Goal: Task Accomplishment & Management: Use online tool/utility

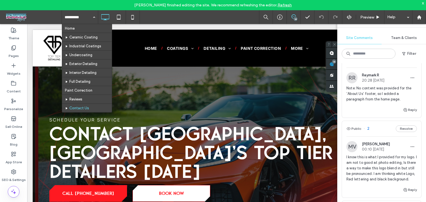
scroll to position [139, 0]
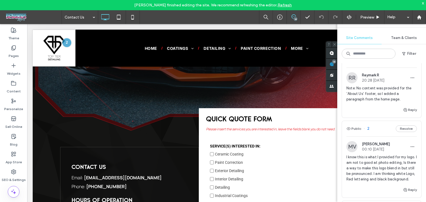
drag, startPoint x: 166, startPoint y: 16, endPoint x: 139, endPoint y: 9, distance: 27.7
click at [166, 16] on div "Contact Us 14 Preview Help" at bounding box center [244, 17] width 364 height 14
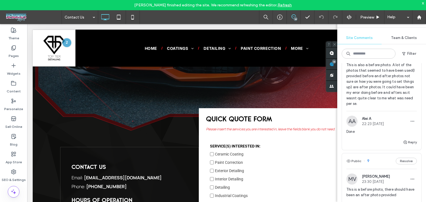
scroll to position [0, 0]
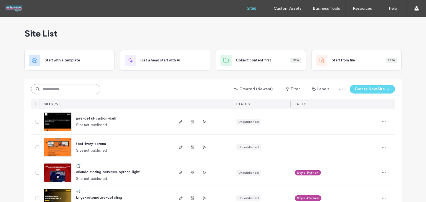
click at [64, 91] on input at bounding box center [65, 89] width 69 height 10
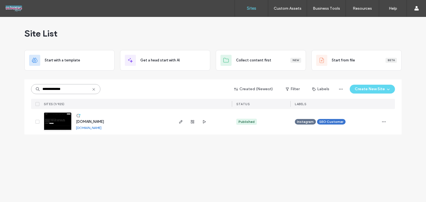
type input "**********"
click at [104, 122] on span "www.presidentialdetailing.net" at bounding box center [90, 122] width 28 height 4
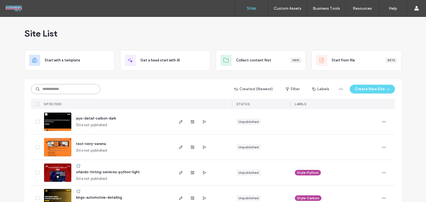
click at [75, 88] on input at bounding box center [65, 89] width 69 height 10
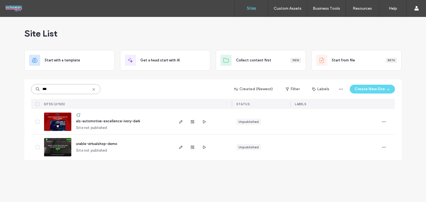
type input "***"
click at [96, 120] on span "als-automotive-excellence-ivory-dark" at bounding box center [108, 121] width 64 height 4
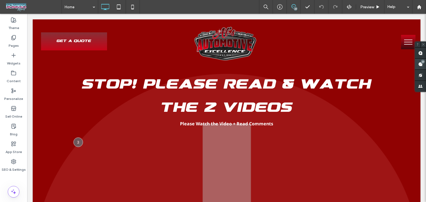
click at [422, 63] on div "23" at bounding box center [423, 62] width 4 height 4
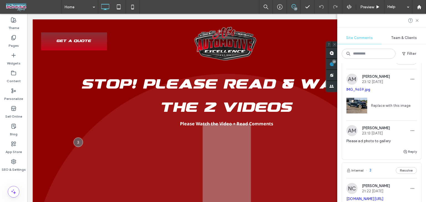
scroll to position [2143, 0]
click at [383, 69] on div "Public 10 Resolve" at bounding box center [381, 62] width 79 height 16
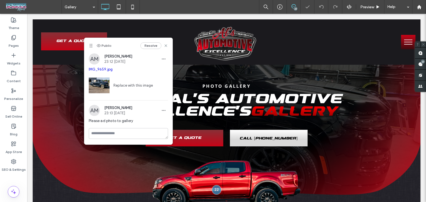
scroll to position [181, 0]
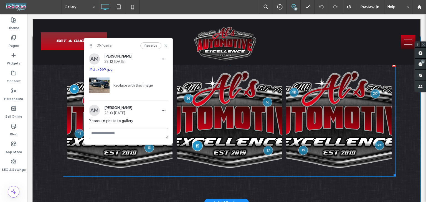
click at [193, 147] on div at bounding box center [197, 146] width 10 height 10
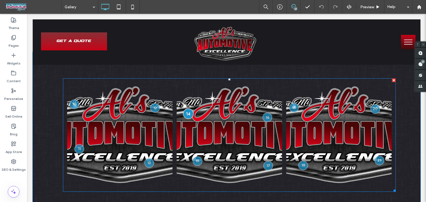
scroll to position [165, 0]
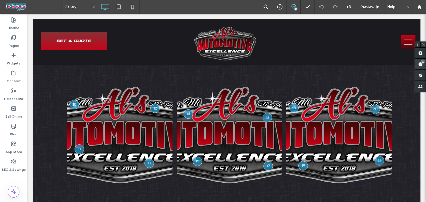
click at [422, 62] on div "23" at bounding box center [423, 62] width 4 height 4
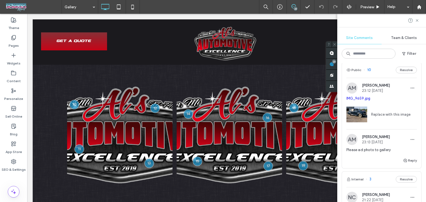
scroll to position [2134, 0]
click at [363, 101] on link "IMG_9659.jpg" at bounding box center [358, 99] width 24 height 4
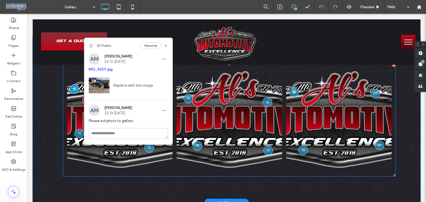
scroll to position [0, 0]
click at [75, 107] on link at bounding box center [119, 119] width 105 height 105
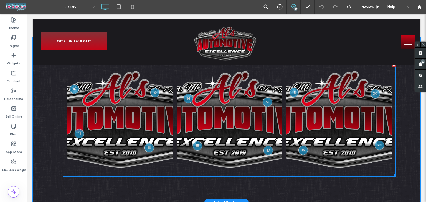
click at [75, 107] on link at bounding box center [119, 119] width 105 height 105
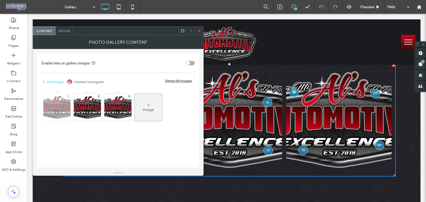
click at [62, 105] on img at bounding box center [57, 107] width 44 height 25
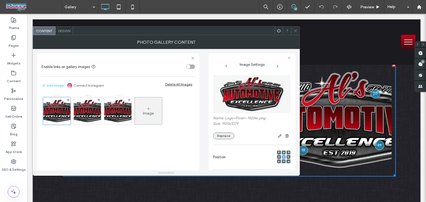
click at [225, 138] on button "Replace" at bounding box center [223, 136] width 21 height 7
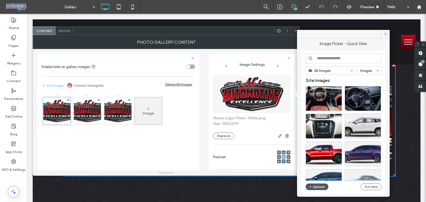
click at [320, 189] on button "Upload" at bounding box center [316, 187] width 23 height 7
click at [323, 188] on button "Upload" at bounding box center [316, 187] width 23 height 7
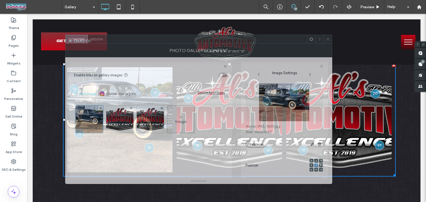
drag, startPoint x: 244, startPoint y: 30, endPoint x: 276, endPoint y: 38, distance: 33.5
click at [276, 38] on div at bounding box center [206, 39] width 201 height 8
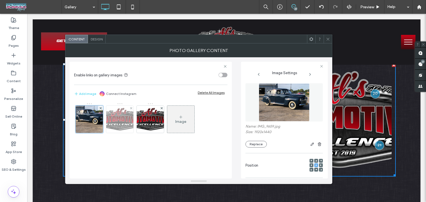
click at [114, 122] on img at bounding box center [120, 119] width 44 height 25
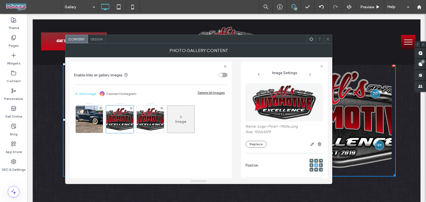
click at [327, 35] on span at bounding box center [328, 39] width 4 height 8
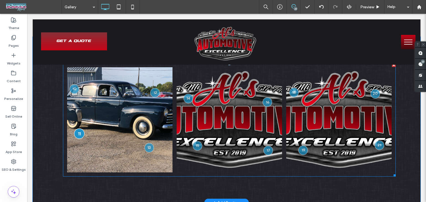
click at [76, 137] on div at bounding box center [79, 134] width 10 height 10
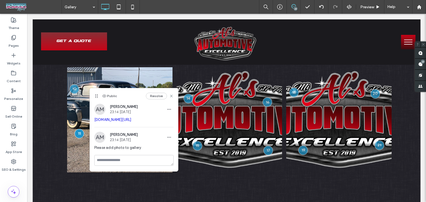
click at [124, 122] on link "[DOMAIN_NAME][URL]" at bounding box center [112, 120] width 37 height 4
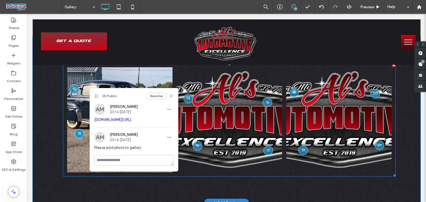
click at [230, 89] on link at bounding box center [229, 119] width 105 height 105
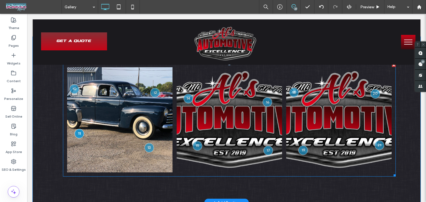
click at [230, 89] on link at bounding box center [229, 119] width 105 height 105
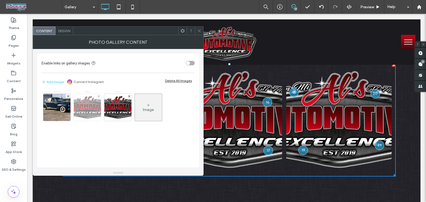
click at [88, 116] on img at bounding box center [87, 107] width 44 height 25
click at [88, 116] on div at bounding box center [87, 108] width 28 height 28
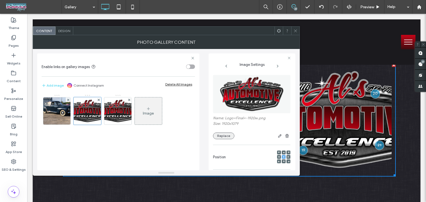
click at [225, 137] on button "Replace" at bounding box center [223, 136] width 21 height 7
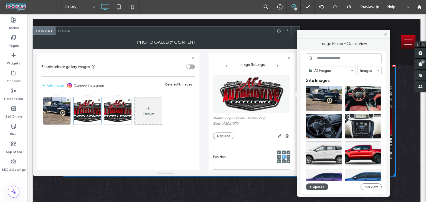
click at [317, 186] on button "Upload" at bounding box center [316, 187] width 23 height 7
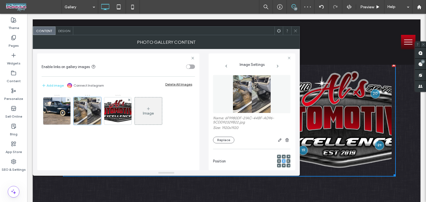
click at [296, 30] on icon at bounding box center [295, 31] width 4 height 4
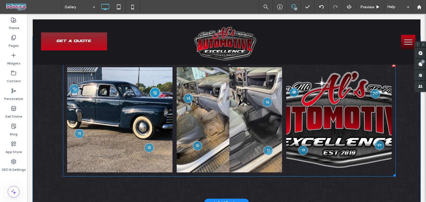
click at [152, 95] on div at bounding box center [155, 93] width 10 height 10
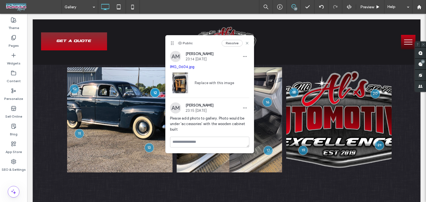
click at [184, 67] on link "IMG_0604.jpg" at bounding box center [182, 67] width 24 height 4
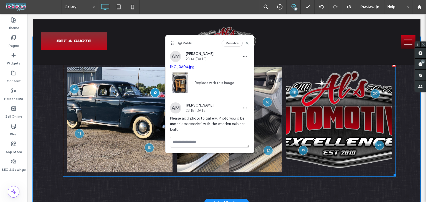
click at [305, 110] on link at bounding box center [338, 119] width 105 height 105
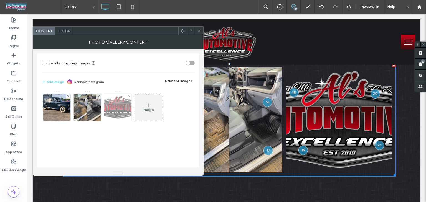
click at [118, 108] on img at bounding box center [118, 107] width 44 height 25
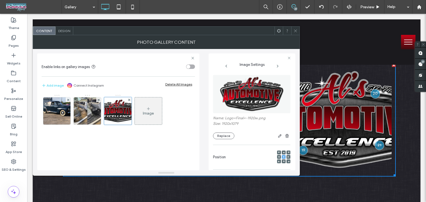
click at [225, 136] on button "Replace" at bounding box center [223, 136] width 21 height 7
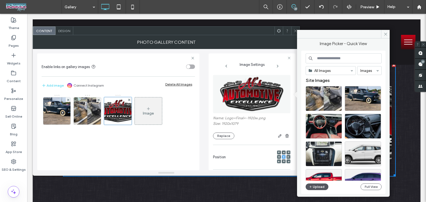
click at [319, 189] on button "Upload" at bounding box center [316, 187] width 23 height 7
click at [224, 135] on button "Replace" at bounding box center [223, 136] width 21 height 7
click at [309, 188] on icon "button" at bounding box center [310, 187] width 3 height 4
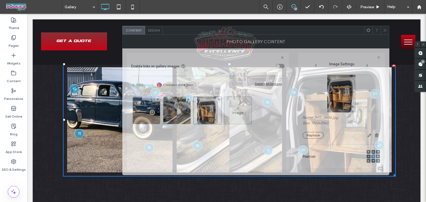
drag, startPoint x: 228, startPoint y: 34, endPoint x: 318, endPoint y: 34, distance: 89.5
click at [318, 34] on div at bounding box center [263, 30] width 201 height 8
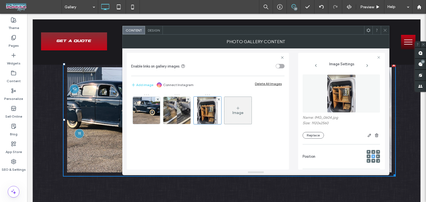
drag, startPoint x: 384, startPoint y: 30, endPoint x: 84, endPoint y: 75, distance: 303.6
click at [384, 30] on icon at bounding box center [385, 30] width 4 height 4
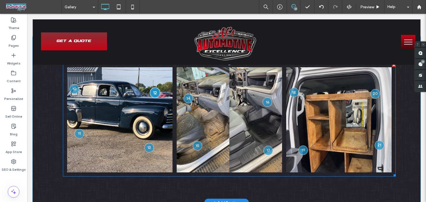
click at [152, 95] on div at bounding box center [155, 93] width 10 height 10
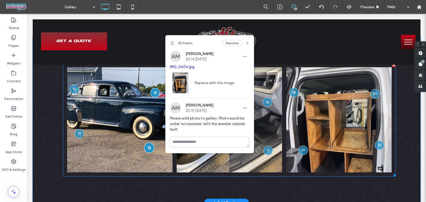
click at [146, 150] on div at bounding box center [149, 148] width 10 height 10
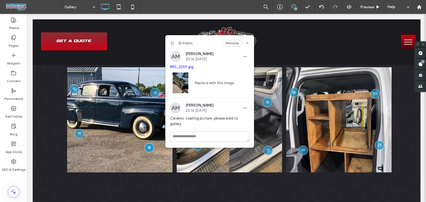
click at [186, 67] on link "IMG_3259.jpg" at bounding box center [182, 67] width 24 height 4
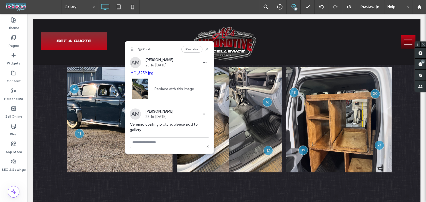
drag, startPoint x: 172, startPoint y: 42, endPoint x: 91, endPoint y: 53, distance: 81.9
click at [130, 52] on icon at bounding box center [132, 49] width 4 height 4
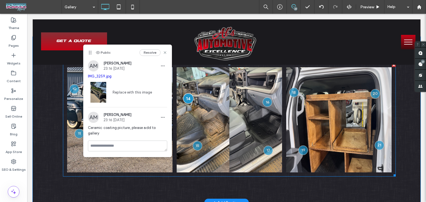
click at [187, 100] on div at bounding box center [188, 98] width 10 height 10
click at [186, 101] on div at bounding box center [188, 98] width 10 height 10
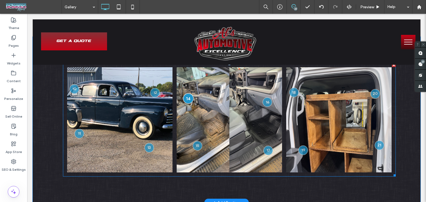
click at [186, 101] on div at bounding box center [188, 98] width 10 height 10
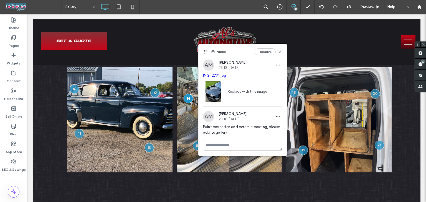
click at [217, 76] on link "IMG_2771.jpg" at bounding box center [214, 75] width 23 height 4
click at [279, 52] on use at bounding box center [280, 52] width 2 height 2
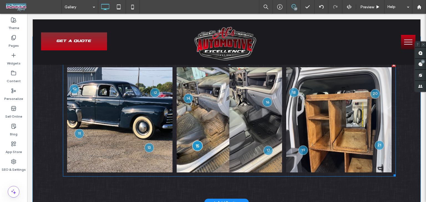
click at [195, 147] on div at bounding box center [197, 146] width 10 height 10
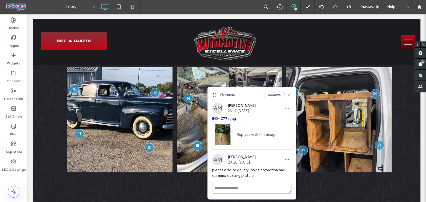
click at [224, 118] on link "IMG_2775.jpg" at bounding box center [224, 119] width 24 height 4
drag, startPoint x: 289, startPoint y: 96, endPoint x: 255, endPoint y: 86, distance: 34.8
click at [289, 96] on use at bounding box center [289, 95] width 2 height 2
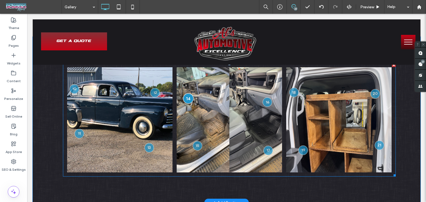
click at [189, 100] on div at bounding box center [188, 98] width 10 height 10
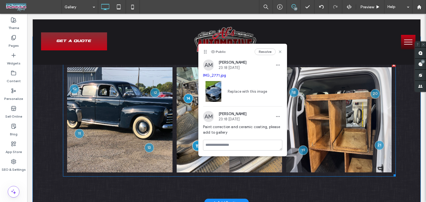
click at [192, 147] on div at bounding box center [197, 146] width 10 height 10
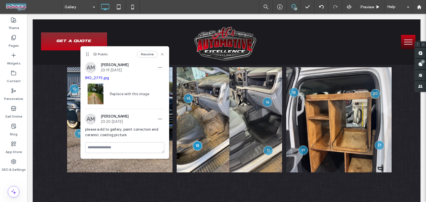
drag, startPoint x: 204, startPoint y: 52, endPoint x: 112, endPoint y: 75, distance: 95.2
click at [86, 55] on use at bounding box center [87, 55] width 2 height 4
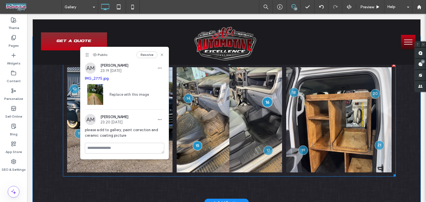
click at [263, 105] on div at bounding box center [267, 102] width 10 height 10
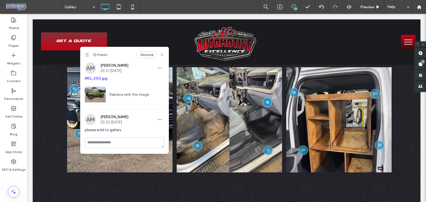
click at [103, 79] on link "IMG_3153.jpg" at bounding box center [96, 79] width 22 height 4
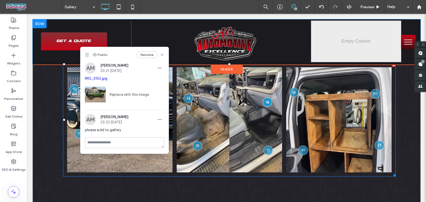
drag, startPoint x: 268, startPoint y: 153, endPoint x: 184, endPoint y: 34, distance: 146.6
click at [268, 152] on div at bounding box center [267, 150] width 9 height 9
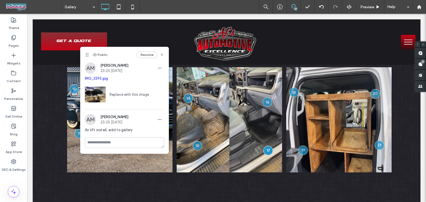
click at [98, 81] on link "IMG_3393.jpg" at bounding box center [96, 79] width 23 height 4
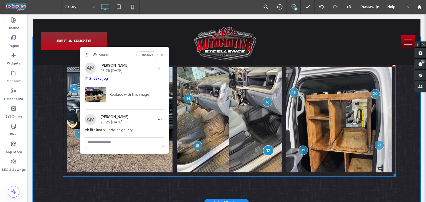
click at [263, 152] on div at bounding box center [268, 151] width 10 height 10
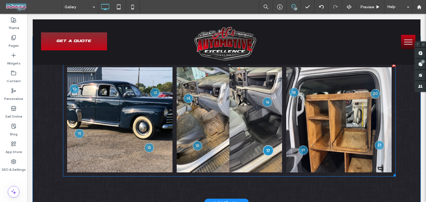
click at [267, 152] on div at bounding box center [268, 151] width 10 height 10
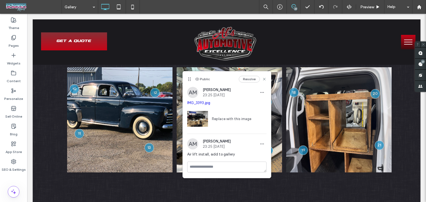
drag, startPoint x: 284, startPoint y: 99, endPoint x: 188, endPoint y: 77, distance: 98.3
click at [188, 77] on icon at bounding box center [189, 79] width 4 height 4
click at [264, 79] on use at bounding box center [264, 79] width 2 height 2
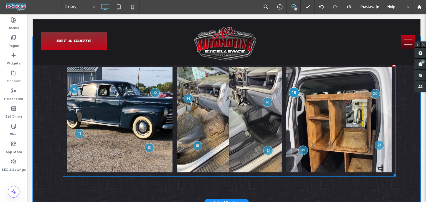
click at [292, 93] on div at bounding box center [294, 92] width 10 height 10
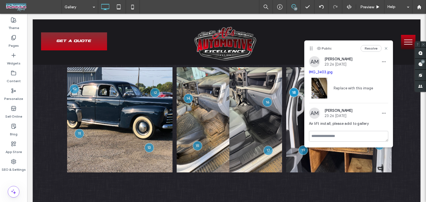
click at [328, 72] on link "IMG_3403.jpg" at bounding box center [321, 72] width 24 height 4
drag, startPoint x: 385, startPoint y: 48, endPoint x: 355, endPoint y: 36, distance: 32.2
click at [385, 48] on icon at bounding box center [386, 48] width 4 height 4
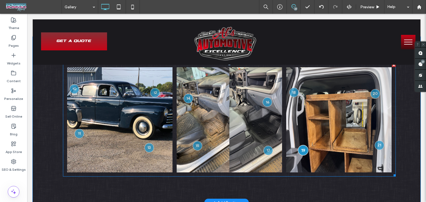
click at [303, 151] on div at bounding box center [303, 150] width 10 height 10
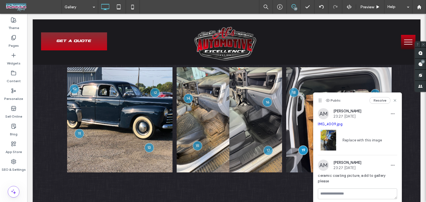
click at [330, 125] on link "IMG_4009.jpg" at bounding box center [330, 124] width 24 height 4
click at [395, 100] on icon at bounding box center [395, 100] width 4 height 4
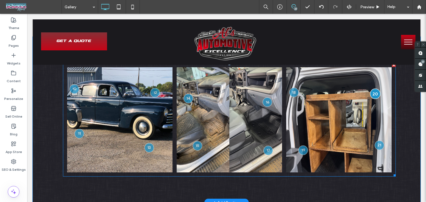
drag, startPoint x: 367, startPoint y: 93, endPoint x: 371, endPoint y: 95, distance: 4.5
click at [368, 94] on link at bounding box center [338, 119] width 105 height 105
click at [371, 95] on div at bounding box center [375, 94] width 10 height 10
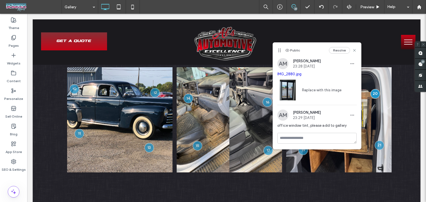
click at [293, 75] on link "IMG_2880.jpg" at bounding box center [289, 74] width 24 height 4
drag, startPoint x: 354, startPoint y: 50, endPoint x: 333, endPoint y: 75, distance: 32.5
click at [354, 50] on use at bounding box center [354, 50] width 2 height 2
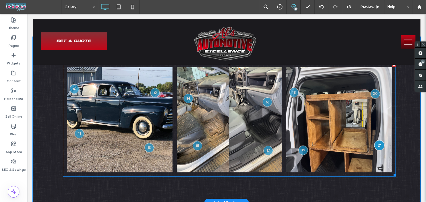
click at [380, 147] on div at bounding box center [379, 145] width 10 height 10
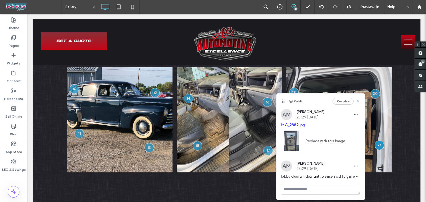
click at [291, 126] on link "IMG_2882.jpg" at bounding box center [293, 125] width 24 height 4
click at [356, 101] on icon at bounding box center [358, 101] width 4 height 4
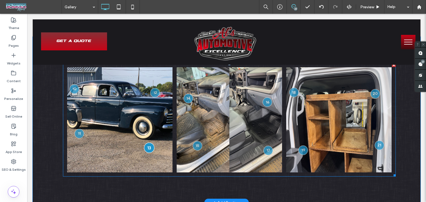
click at [144, 150] on div at bounding box center [149, 148] width 10 height 10
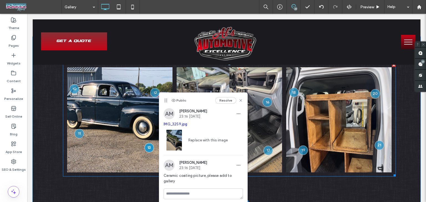
click at [337, 114] on link at bounding box center [338, 119] width 105 height 105
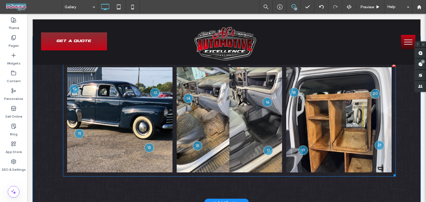
click at [337, 114] on link at bounding box center [338, 119] width 105 height 105
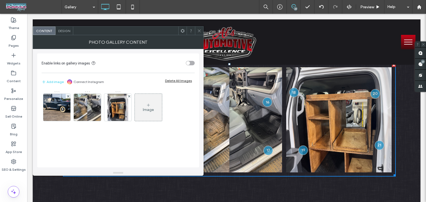
click at [155, 105] on div "Image" at bounding box center [148, 108] width 27 height 26
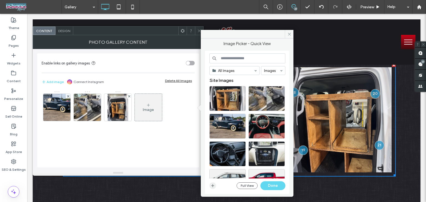
click at [212, 188] on icon "button" at bounding box center [212, 186] width 4 height 4
click at [144, 108] on div "Image" at bounding box center [148, 110] width 11 height 5
click at [211, 187] on icon "button" at bounding box center [212, 186] width 4 height 4
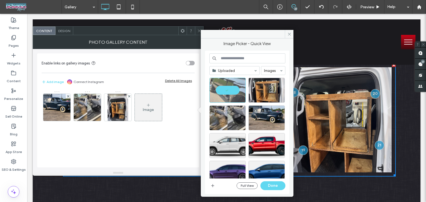
click at [208, 187] on div "Uploaded Images Full View Done" at bounding box center [247, 123] width 84 height 144
click at [213, 187] on use "button" at bounding box center [212, 186] width 3 height 3
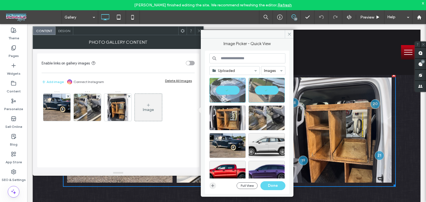
click at [213, 189] on span "button" at bounding box center [212, 186] width 7 height 7
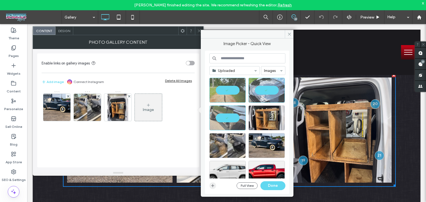
click at [210, 186] on icon "button" at bounding box center [212, 186] width 4 height 4
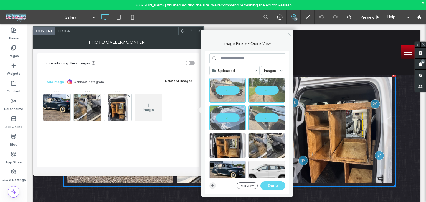
click at [210, 188] on icon "button" at bounding box center [212, 186] width 4 height 4
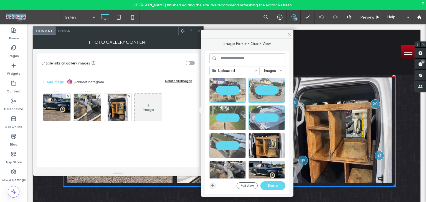
click at [213, 185] on icon "button" at bounding box center [212, 186] width 4 height 4
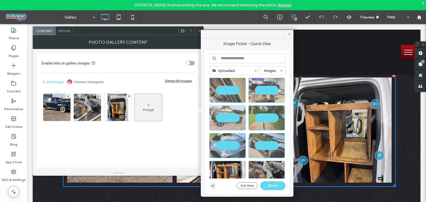
click at [213, 187] on icon "button" at bounding box center [212, 186] width 4 height 4
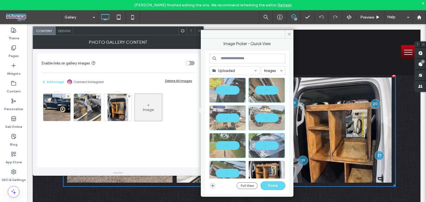
click at [213, 185] on use "button" at bounding box center [212, 186] width 3 height 3
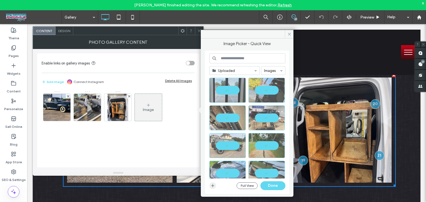
click at [213, 189] on span "button" at bounding box center [212, 186] width 7 height 7
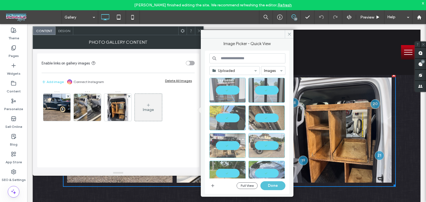
click at [276, 188] on button "Done" at bounding box center [272, 186] width 25 height 9
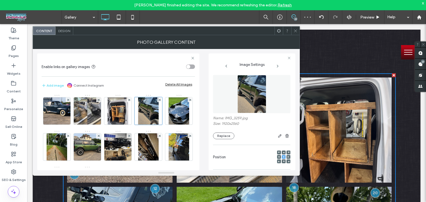
click at [296, 29] on icon at bounding box center [295, 31] width 4 height 4
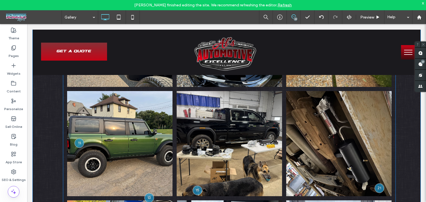
scroll to position [386, 0]
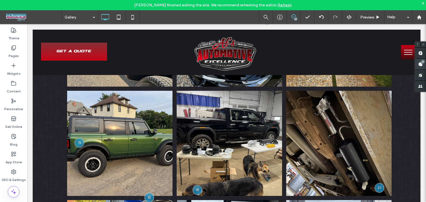
click at [419, 59] on span at bounding box center [420, 64] width 11 height 11
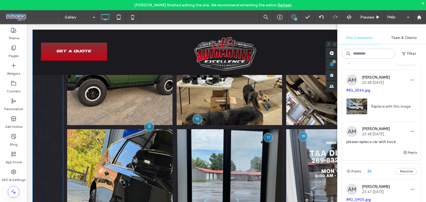
scroll to position [456, 0]
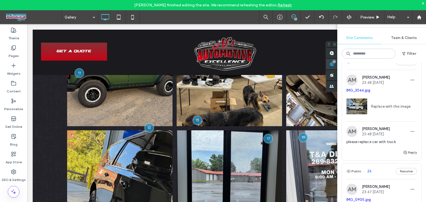
click at [331, 63] on use at bounding box center [331, 64] width 4 height 4
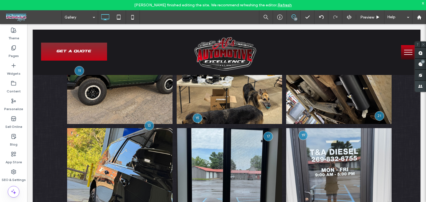
scroll to position [459, 0]
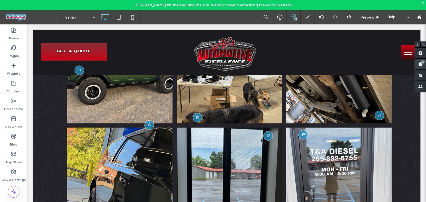
click at [417, 63] on span at bounding box center [420, 64] width 11 height 11
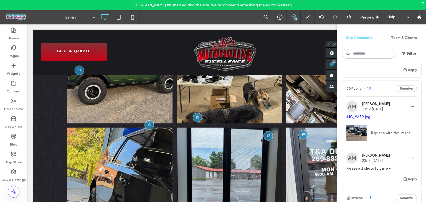
scroll to position [2140, 0]
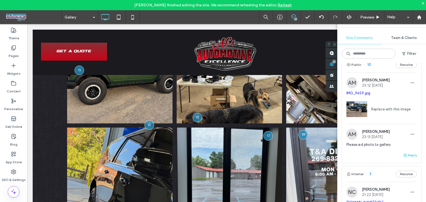
click at [406, 159] on button "Reply" at bounding box center [410, 155] width 14 height 7
click at [366, 173] on textarea at bounding box center [381, 166] width 70 height 28
type textarea "****"
click at [397, 193] on button "Submit" at bounding box center [407, 190] width 20 height 7
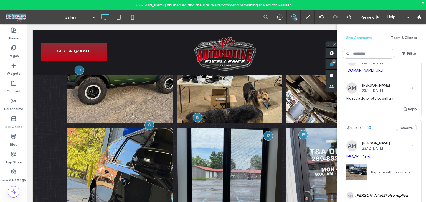
scroll to position [2059, 0]
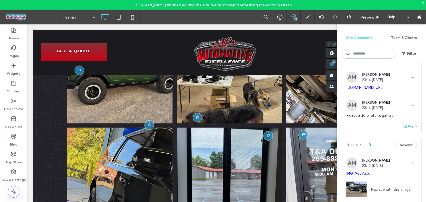
click at [409, 130] on button "Reply" at bounding box center [410, 126] width 14 height 7
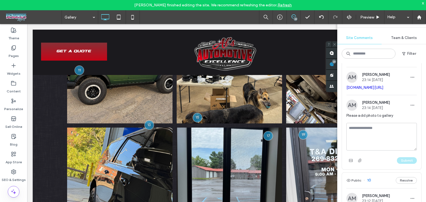
click at [372, 145] on textarea at bounding box center [381, 137] width 70 height 28
type textarea "****"
click at [400, 164] on button "Submit" at bounding box center [407, 160] width 20 height 7
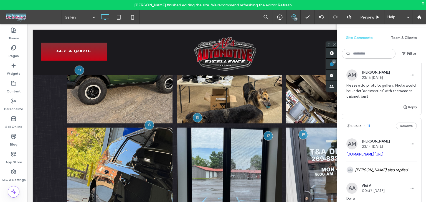
scroll to position [1980, 0]
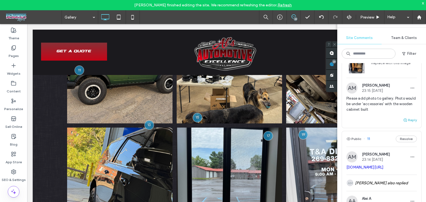
click at [406, 117] on button "Reply" at bounding box center [410, 120] width 14 height 7
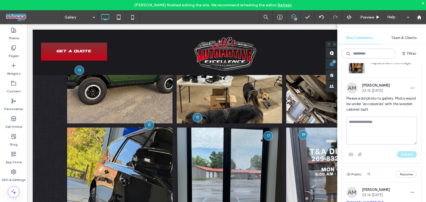
click at [382, 119] on textarea at bounding box center [381, 131] width 70 height 28
type textarea "****"
click at [397, 151] on button "Submit" at bounding box center [407, 154] width 20 height 7
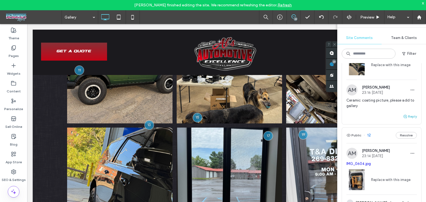
scroll to position [1858, 0]
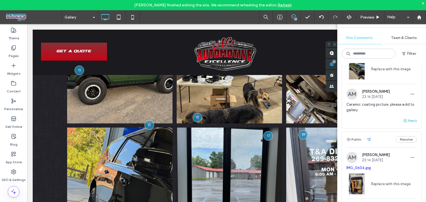
click at [403, 119] on use "button" at bounding box center [404, 120] width 3 height 3
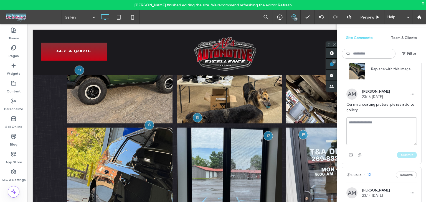
click at [383, 122] on textarea at bounding box center [381, 132] width 70 height 28
type textarea "****"
click at [401, 152] on button "Submit" at bounding box center [407, 155] width 20 height 7
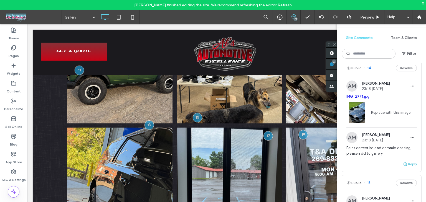
scroll to position [1700, 0]
click at [405, 161] on button "Reply" at bounding box center [410, 164] width 14 height 7
drag, startPoint x: 370, startPoint y: 158, endPoint x: 368, endPoint y: 161, distance: 3.4
click at [369, 161] on textarea at bounding box center [381, 175] width 70 height 28
type textarea "****"
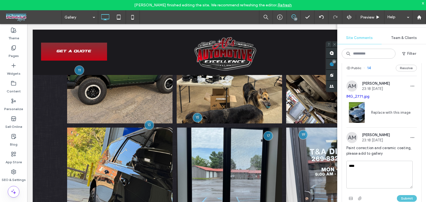
click at [398, 195] on button "Submit" at bounding box center [407, 198] width 20 height 7
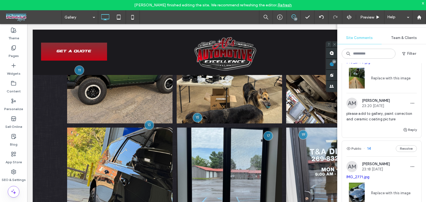
scroll to position [1614, 0]
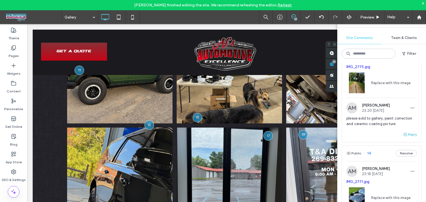
click at [403, 133] on span "button" at bounding box center [405, 135] width 5 height 6
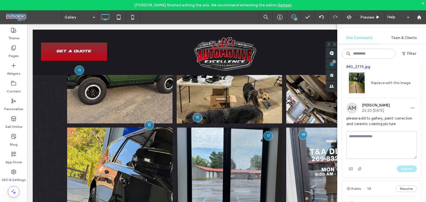
click at [375, 135] on textarea at bounding box center [381, 145] width 70 height 28
type textarea "****"
click at [399, 166] on button "Submit" at bounding box center [407, 169] width 20 height 7
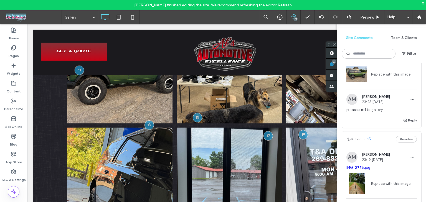
scroll to position [1506, 0]
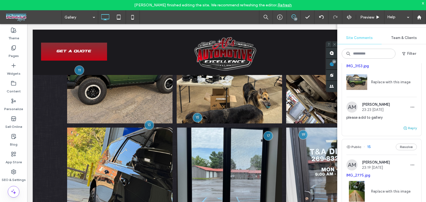
click at [404, 125] on button "Reply" at bounding box center [410, 128] width 14 height 7
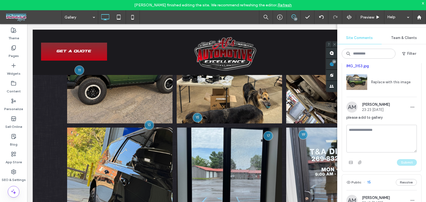
click at [381, 128] on textarea at bounding box center [381, 139] width 70 height 28
type textarea "****"
click at [406, 159] on button "Submit" at bounding box center [407, 162] width 20 height 7
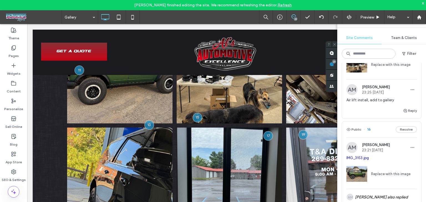
scroll to position [1414, 0]
click at [408, 113] on div "Reply" at bounding box center [381, 113] width 79 height 11
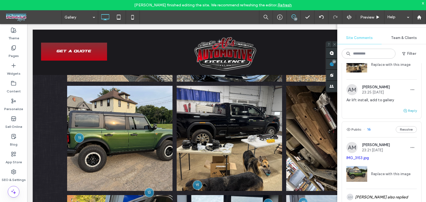
click at [411, 109] on button "Reply" at bounding box center [410, 111] width 14 height 7
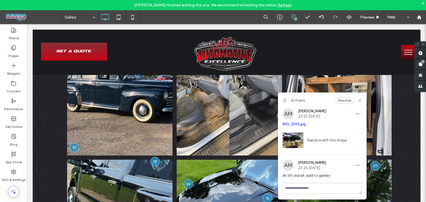
scroll to position [0, 0]
drag, startPoint x: 360, startPoint y: 102, endPoint x: 379, endPoint y: 56, distance: 49.8
click at [360, 102] on icon at bounding box center [359, 100] width 4 height 4
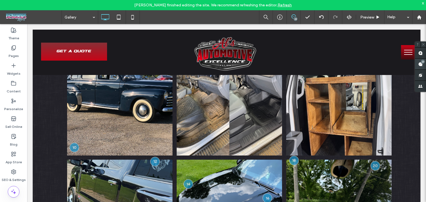
click at [419, 68] on span at bounding box center [420, 64] width 11 height 11
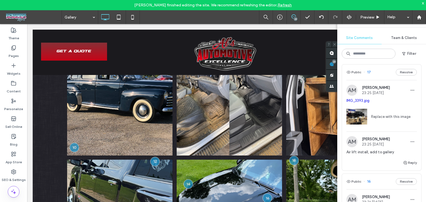
scroll to position [1361, 0]
click at [405, 160] on button "Reply" at bounding box center [410, 163] width 14 height 7
click at [374, 167] on textarea at bounding box center [381, 174] width 70 height 28
type textarea "****"
click at [397, 194] on button "Submit" at bounding box center [407, 197] width 20 height 7
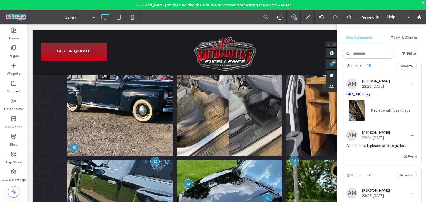
scroll to position [1256, 0]
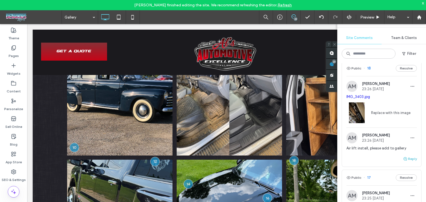
click at [404, 157] on button "Reply" at bounding box center [410, 159] width 14 height 7
click at [385, 162] on textarea at bounding box center [381, 170] width 70 height 28
type textarea "****"
click at [398, 190] on button "Submit" at bounding box center [407, 193] width 20 height 7
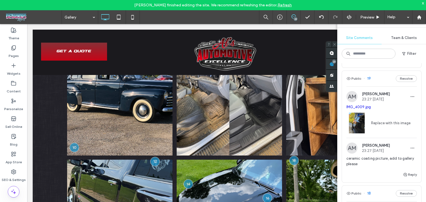
scroll to position [1130, 0]
click at [405, 172] on button "Reply" at bounding box center [410, 175] width 14 height 7
click at [370, 172] on textarea at bounding box center [381, 186] width 70 height 28
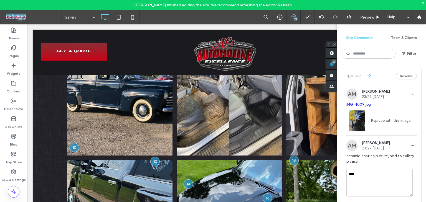
scroll to position [1143, 0]
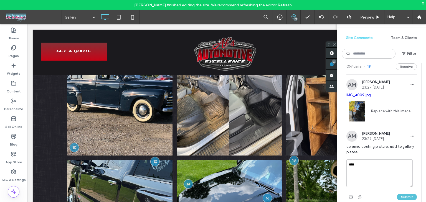
type textarea "****"
click at [398, 194] on button "Submit" at bounding box center [407, 197] width 20 height 7
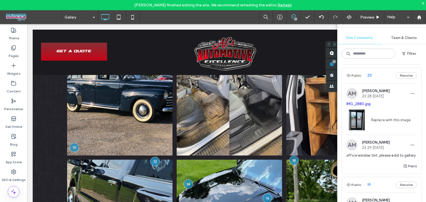
scroll to position [1022, 0]
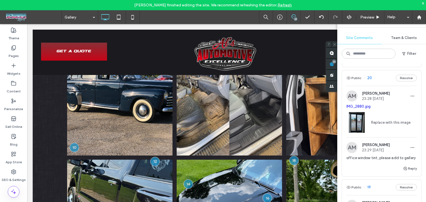
drag, startPoint x: 391, startPoint y: 152, endPoint x: 395, endPoint y: 155, distance: 4.5
drag, startPoint x: 395, startPoint y: 155, endPoint x: 394, endPoint y: 165, distance: 9.8
click at [394, 165] on div "Reply" at bounding box center [381, 170] width 79 height 11
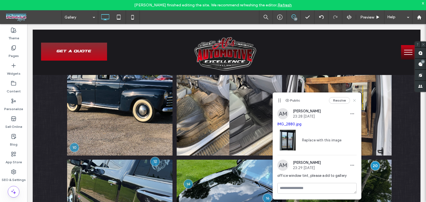
click at [356, 101] on icon at bounding box center [354, 100] width 4 height 4
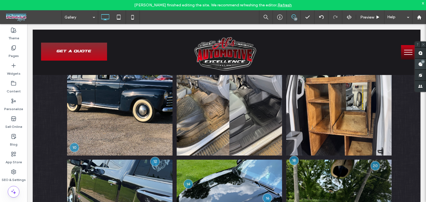
click at [419, 66] on use at bounding box center [420, 64] width 4 height 4
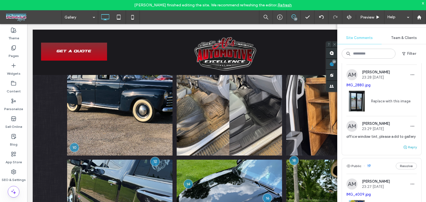
scroll to position [1043, 0]
click at [403, 146] on icon "button" at bounding box center [405, 148] width 4 height 4
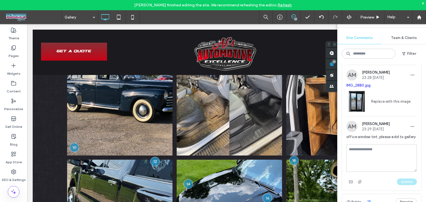
click at [372, 151] on textarea at bounding box center [381, 158] width 70 height 28
type textarea "****"
click at [399, 179] on button "Submit" at bounding box center [407, 182] width 20 height 7
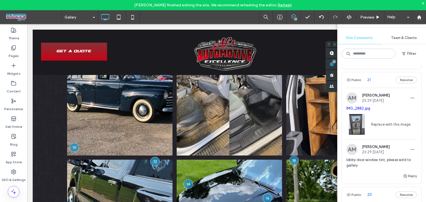
scroll to position [904, 0]
click at [401, 165] on div "lobby door window tint, please add to gallery" at bounding box center [381, 167] width 70 height 16
drag, startPoint x: 402, startPoint y: 168, endPoint x: 380, endPoint y: 172, distance: 22.1
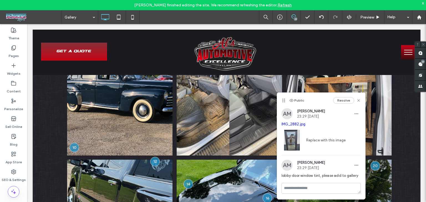
scroll to position [0, 0]
click at [358, 101] on icon at bounding box center [358, 100] width 4 height 4
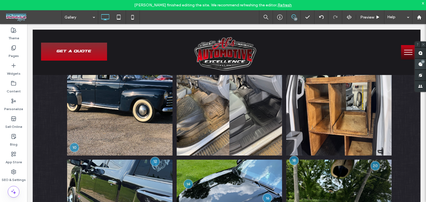
click at [423, 63] on div "23" at bounding box center [423, 62] width 4 height 4
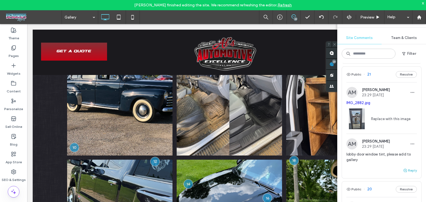
scroll to position [910, 0]
click at [406, 167] on button "Reply" at bounding box center [410, 170] width 14 height 7
click at [386, 167] on textarea at bounding box center [381, 181] width 70 height 28
type textarea "****"
click at [397, 202] on button "Submit" at bounding box center [407, 205] width 20 height 7
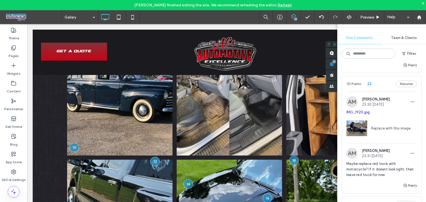
scroll to position [780, 0]
click at [381, 80] on div "Public 22 Resolve" at bounding box center [381, 85] width 79 height 16
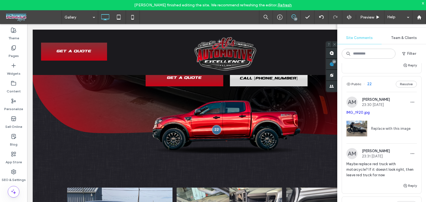
scroll to position [55, 0]
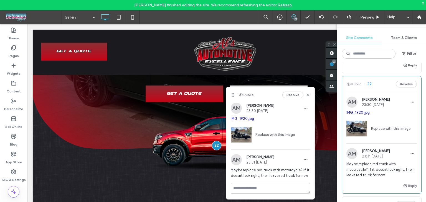
click at [360, 111] on link "IMG_1920.jpg" at bounding box center [357, 113] width 23 height 4
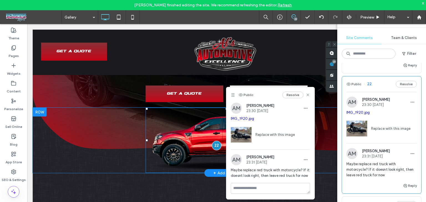
click at [178, 157] on img at bounding box center [227, 140] width 162 height 65
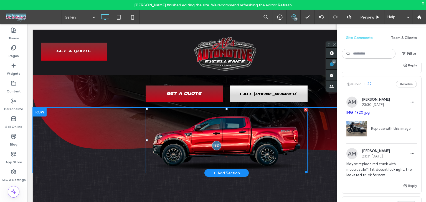
click at [178, 157] on img at bounding box center [227, 140] width 162 height 65
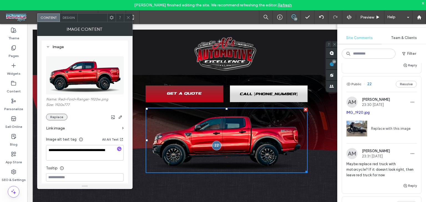
click at [63, 115] on button "Replace" at bounding box center [56, 117] width 21 height 7
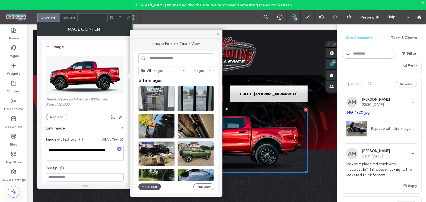
click at [152, 188] on button "Upload" at bounding box center [149, 187] width 23 height 7
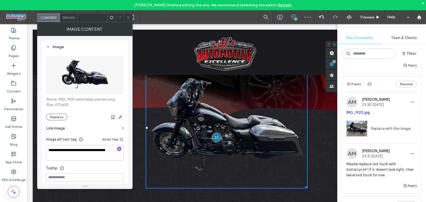
scroll to position [96, 0]
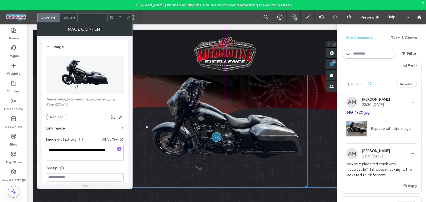
drag, startPoint x: 305, startPoint y: 189, endPoint x: 331, endPoint y: 140, distance: 55.6
click at [272, 132] on div "W:350 H:262" at bounding box center [227, 127] width 162 height 121
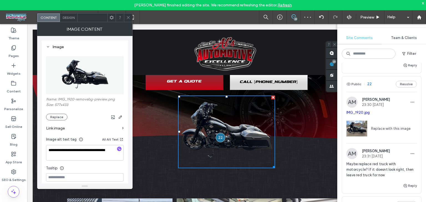
scroll to position [67, 0]
drag, startPoint x: 109, startPoint y: 6, endPoint x: 129, endPoint y: 15, distance: 22.1
click at [129, 15] on span at bounding box center [128, 18] width 4 height 8
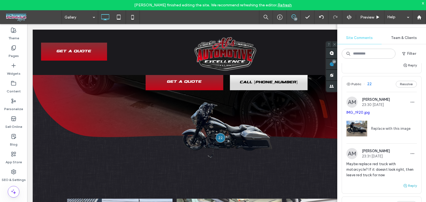
click at [407, 183] on button "Reply" at bounding box center [410, 186] width 14 height 7
click at [373, 186] on textarea at bounding box center [381, 197] width 70 height 28
type textarea "*"
click at [321, 19] on div at bounding box center [321, 17] width 14 height 14
click at [322, 18] on icon at bounding box center [321, 17] width 4 height 4
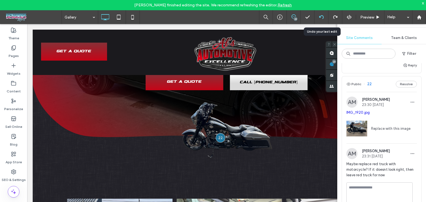
click at [320, 17] on icon at bounding box center [321, 17] width 4 height 4
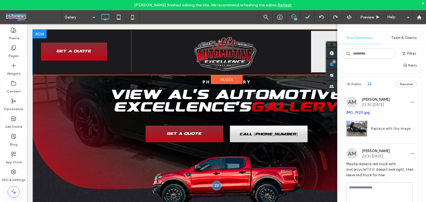
scroll to position [55, 0]
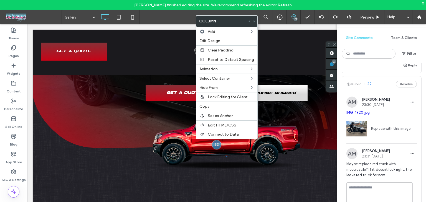
click at [303, 52] on div "Click To Paste" at bounding box center [221, 51] width 180 height 41
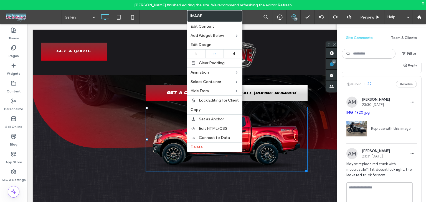
drag, startPoint x: 198, startPoint y: 110, endPoint x: 173, endPoint y: 151, distance: 47.4
click at [198, 110] on span "Copy" at bounding box center [195, 110] width 10 height 5
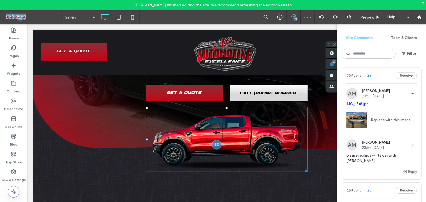
scroll to position [780, 0]
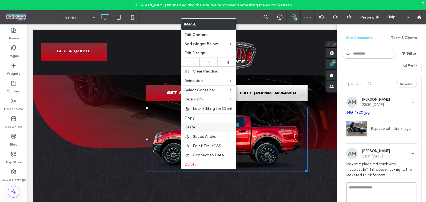
click at [189, 126] on span "Paste" at bounding box center [189, 127] width 11 height 5
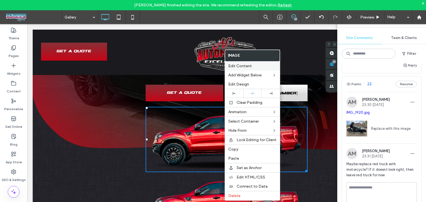
click at [243, 65] on span "Edit Content" at bounding box center [240, 66] width 24 height 5
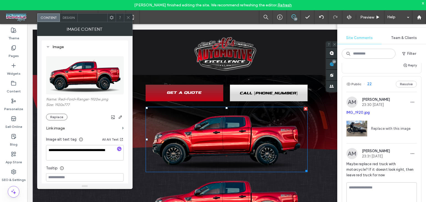
click at [62, 118] on button "Replace" at bounding box center [56, 117] width 21 height 7
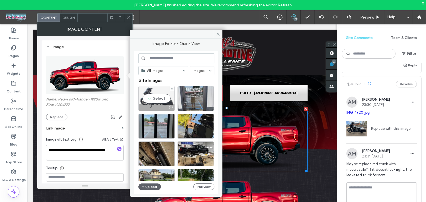
click at [162, 99] on div "Select" at bounding box center [156, 98] width 36 height 25
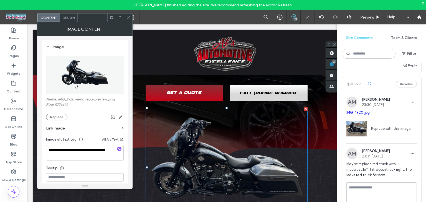
click at [126, 18] on icon at bounding box center [128, 18] width 4 height 4
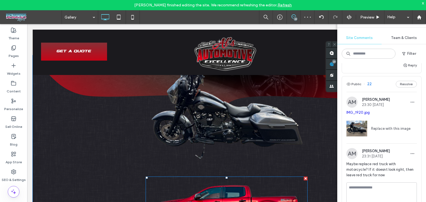
scroll to position [112, 0]
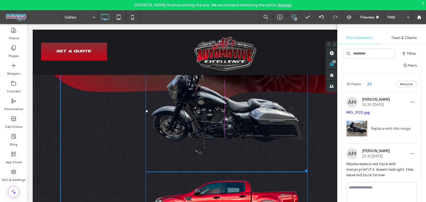
drag, startPoint x: 303, startPoint y: 172, endPoint x: 261, endPoint y: 103, distance: 81.0
click at [261, 103] on div "W:286 H:214" at bounding box center [227, 111] width 162 height 121
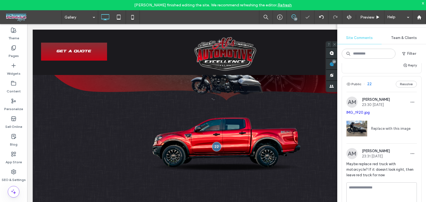
scroll to position [69, 0]
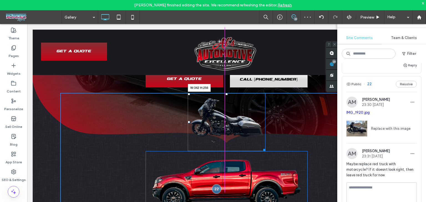
drag, startPoint x: 262, startPoint y: 152, endPoint x: 298, endPoint y: 183, distance: 46.8
click at [265, 151] on div "W:342 H:256" at bounding box center [227, 122] width 78 height 58
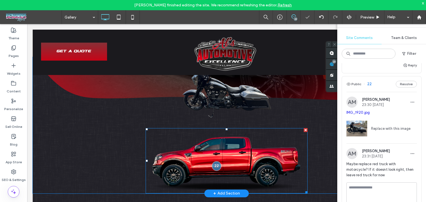
scroll to position [106, 0]
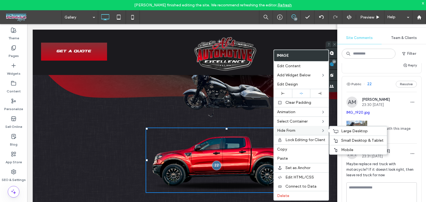
click at [344, 147] on div "Mobile" at bounding box center [357, 149] width 57 height 9
drag, startPoint x: 343, startPoint y: 143, endPoint x: 310, endPoint y: 129, distance: 35.6
click at [343, 142] on div "Small Desktop & Tablet" at bounding box center [357, 140] width 57 height 9
click at [349, 127] on div "Large Desktop" at bounding box center [357, 130] width 57 height 9
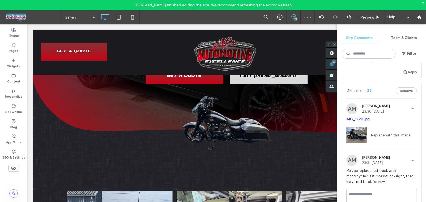
scroll to position [813, 0]
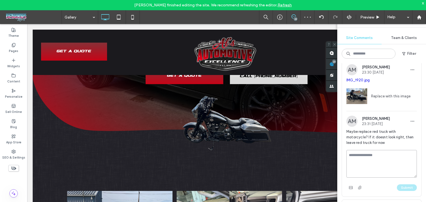
click at [371, 161] on textarea at bounding box center [381, 164] width 70 height 28
type textarea "*"
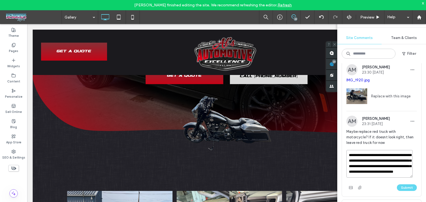
scroll to position [7, 0]
type textarea "**********"
click at [400, 185] on button "Submit" at bounding box center [407, 188] width 20 height 7
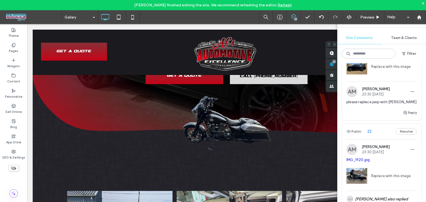
scroll to position [732, 0]
click at [399, 38] on span "Team & Clients" at bounding box center [404, 38] width 26 height 4
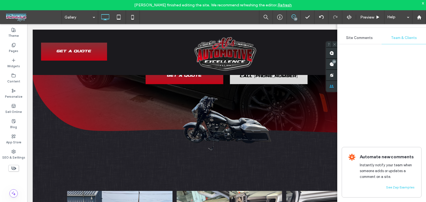
scroll to position [0, 0]
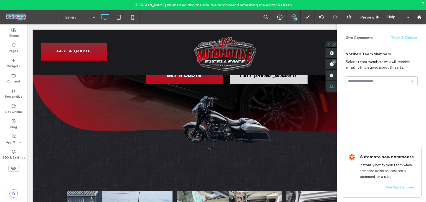
click at [380, 80] on input at bounding box center [379, 81] width 63 height 4
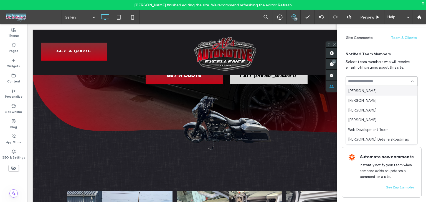
click at [363, 39] on span "Site Comments" at bounding box center [359, 38] width 27 height 4
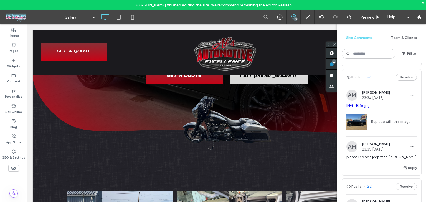
scroll to position [677, 0]
click at [380, 70] on div "Public 23 Resolve" at bounding box center [381, 78] width 79 height 16
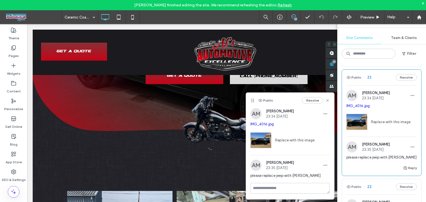
click at [264, 123] on link "IMG_4016.jpg" at bounding box center [261, 124] width 23 height 4
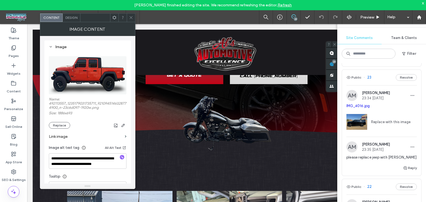
click at [130, 20] on span at bounding box center [131, 18] width 4 height 8
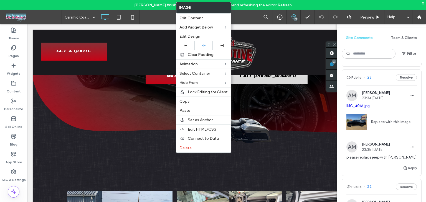
drag, startPoint x: 185, startPoint y: 99, endPoint x: 202, endPoint y: 177, distance: 79.1
click at [185, 99] on span "Copy" at bounding box center [184, 101] width 10 height 5
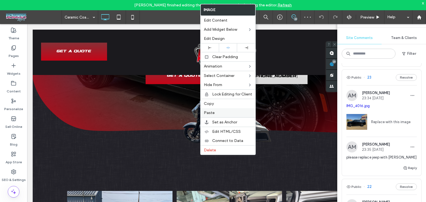
click at [208, 113] on span "Paste" at bounding box center [209, 113] width 11 height 5
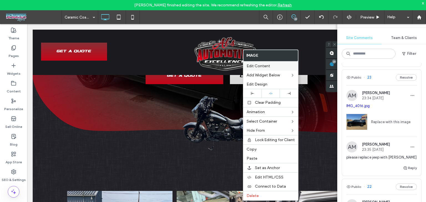
click at [263, 68] on span "Edit Content" at bounding box center [258, 66] width 24 height 5
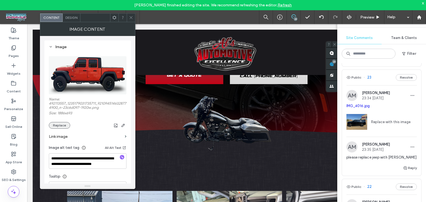
click at [62, 126] on button "Replace" at bounding box center [59, 125] width 21 height 7
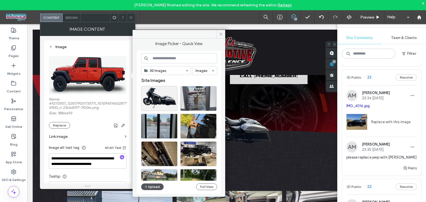
click at [156, 187] on button "Upload" at bounding box center [152, 187] width 23 height 7
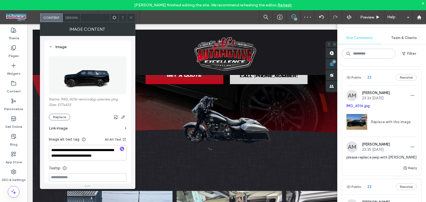
click at [133, 16] on icon at bounding box center [131, 18] width 4 height 4
click at [124, 117] on icon "button" at bounding box center [123, 117] width 4 height 4
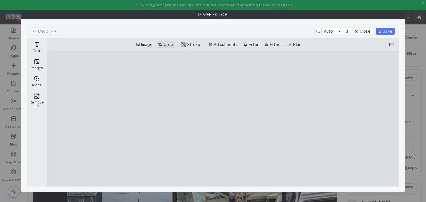
click at [171, 44] on button "Crop" at bounding box center [166, 44] width 18 height 7
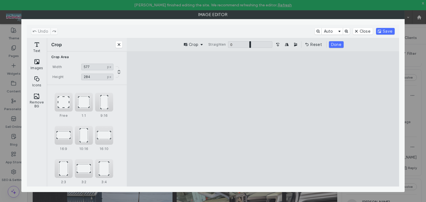
drag, startPoint x: 264, startPoint y: 74, endPoint x: 274, endPoint y: 101, distance: 28.9
click at [263, 119] on cesdk-canvas "Editor canvas" at bounding box center [263, 119] width 0 height 0
type input "***"
drag, startPoint x: 264, startPoint y: 181, endPoint x: 267, endPoint y: 156, distance: 25.8
click at [263, 119] on cesdk-canvas "Editor canvas" at bounding box center [263, 119] width 0 height 0
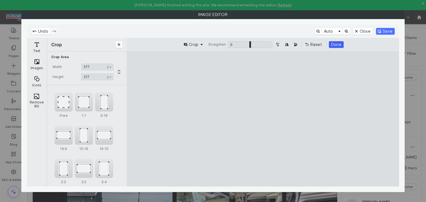
click at [333, 46] on button "Done" at bounding box center [336, 44] width 15 height 7
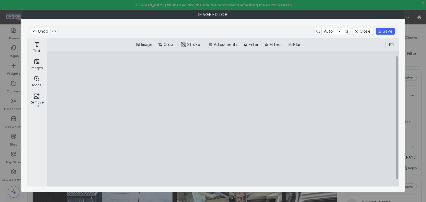
click at [381, 31] on button "Save" at bounding box center [385, 31] width 19 height 7
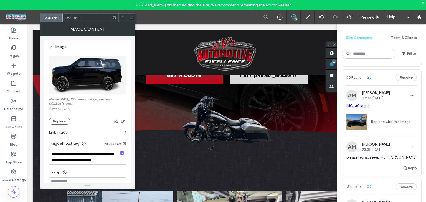
drag, startPoint x: 130, startPoint y: 18, endPoint x: 133, endPoint y: 54, distance: 35.9
click at [130, 18] on icon at bounding box center [131, 18] width 4 height 4
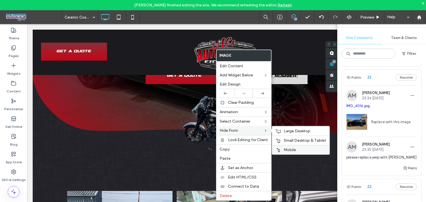
click at [288, 153] on div "Mobile" at bounding box center [300, 149] width 57 height 9
click at [287, 140] on span "Small Desktop & Tablet" at bounding box center [305, 140] width 42 height 5
click at [287, 131] on span "Large Desktop" at bounding box center [297, 131] width 27 height 5
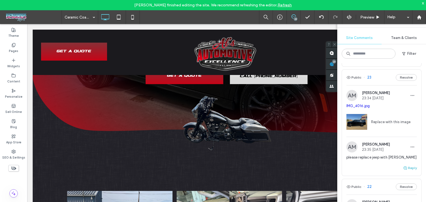
click at [403, 165] on span "button" at bounding box center [405, 168] width 5 height 6
click at [359, 168] on textarea at bounding box center [381, 179] width 70 height 28
type textarea "*"
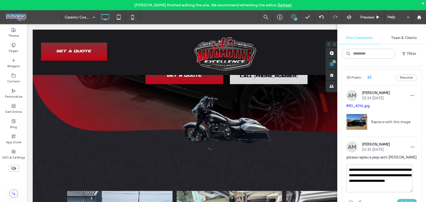
type textarea "**********"
click at [405, 199] on button "Submit" at bounding box center [407, 202] width 20 height 7
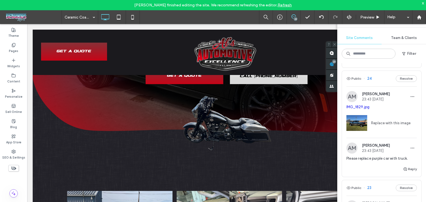
scroll to position [557, 0]
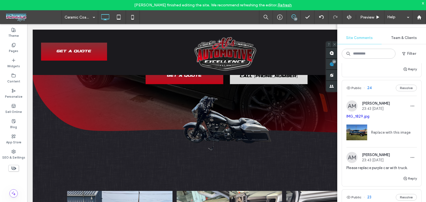
click at [379, 82] on div "Public 24 Resolve" at bounding box center [381, 88] width 79 height 16
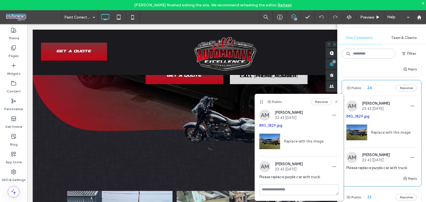
click at [267, 125] on link "IMG_1829.jpg" at bounding box center [270, 126] width 23 height 4
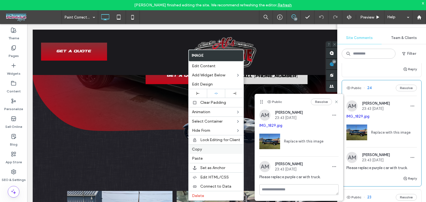
click at [196, 148] on span "Copy" at bounding box center [197, 149] width 10 height 5
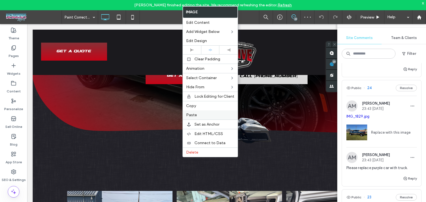
click at [197, 111] on div "Paste" at bounding box center [210, 115] width 55 height 9
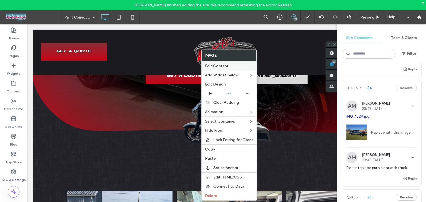
click at [216, 67] on span "Edit Content" at bounding box center [217, 66] width 24 height 5
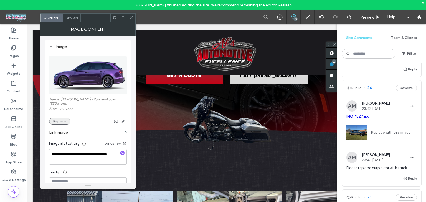
click at [60, 118] on button "Replace" at bounding box center [59, 121] width 21 height 7
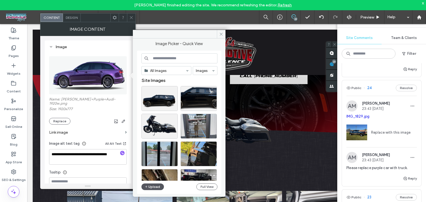
click at [154, 187] on button "Upload" at bounding box center [152, 187] width 23 height 7
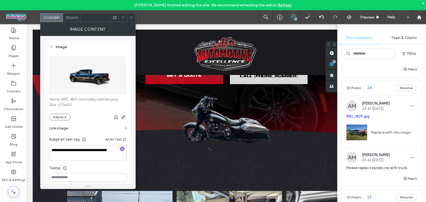
click at [121, 116] on icon "button" at bounding box center [123, 117] width 4 height 4
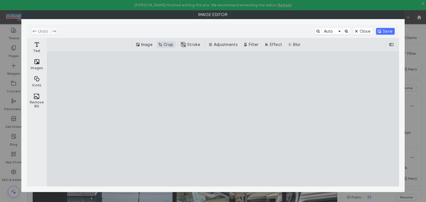
click at [167, 41] on button "Crop" at bounding box center [166, 44] width 18 height 7
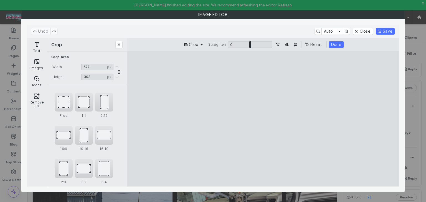
drag, startPoint x: 263, startPoint y: 65, endPoint x: 271, endPoint y: 97, distance: 33.2
click at [263, 119] on cesdk-canvas "Editor canvas" at bounding box center [263, 119] width 0 height 0
type input "***"
drag, startPoint x: 261, startPoint y: 172, endPoint x: 261, endPoint y: 149, distance: 22.7
click at [263, 119] on cesdk-canvas "Editor canvas" at bounding box center [263, 119] width 0 height 0
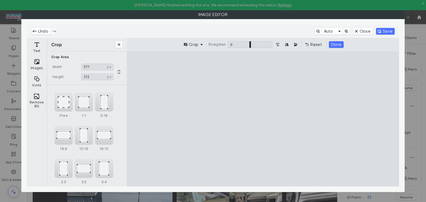
drag, startPoint x: 335, startPoint y: 45, endPoint x: 360, endPoint y: 41, distance: 24.9
click at [335, 45] on button "Done" at bounding box center [336, 44] width 15 height 7
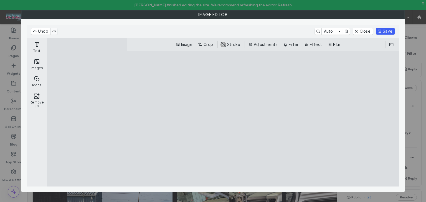
click at [389, 31] on button "Save" at bounding box center [385, 31] width 19 height 7
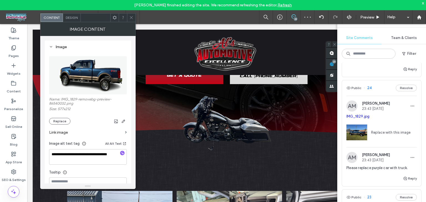
click at [130, 16] on icon at bounding box center [131, 18] width 4 height 4
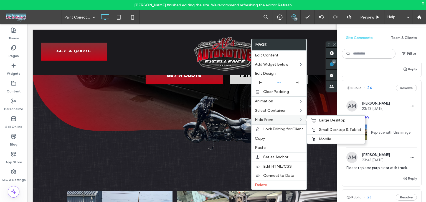
drag, startPoint x: 334, startPoint y: 138, endPoint x: 294, endPoint y: 120, distance: 43.9
click at [333, 138] on label "Mobile" at bounding box center [340, 139] width 42 height 5
drag, startPoint x: 329, startPoint y: 129, endPoint x: 298, endPoint y: 119, distance: 32.8
click at [329, 128] on span "Small Desktop & Tablet" at bounding box center [340, 130] width 42 height 5
click at [324, 119] on span "Large Desktop" at bounding box center [332, 120] width 27 height 5
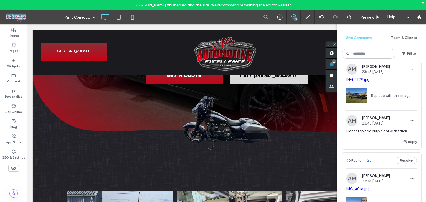
scroll to position [585, 0]
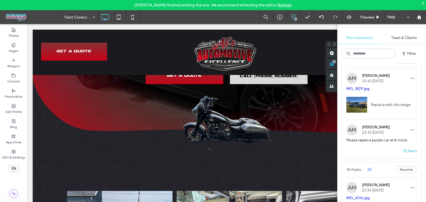
click at [407, 148] on button "Reply" at bounding box center [410, 151] width 14 height 7
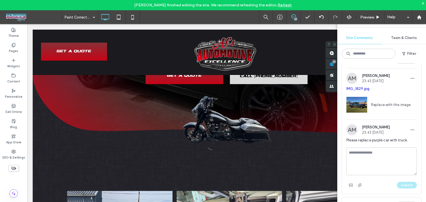
click at [371, 153] on textarea at bounding box center [381, 162] width 70 height 28
type textarea "**********"
click at [403, 182] on button "Submit" at bounding box center [407, 185] width 20 height 7
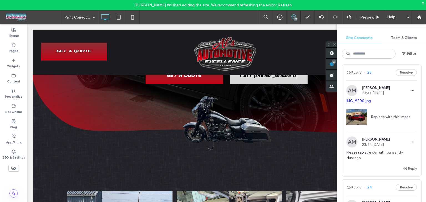
scroll to position [457, 0]
click at [380, 69] on div "Public 25 Resolve" at bounding box center [381, 74] width 79 height 16
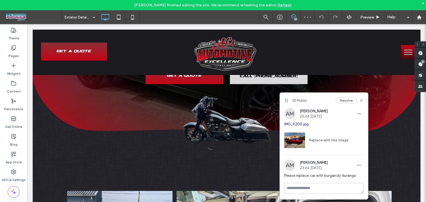
click at [296, 126] on link "IMG_9200.jpg" at bounding box center [296, 124] width 24 height 4
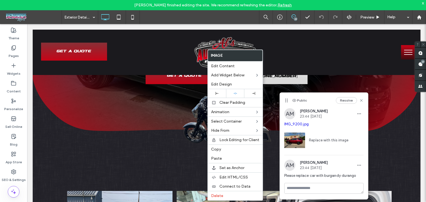
drag, startPoint x: 215, startPoint y: 150, endPoint x: 202, endPoint y: 146, distance: 14.6
click at [215, 150] on span "Copy" at bounding box center [216, 149] width 10 height 5
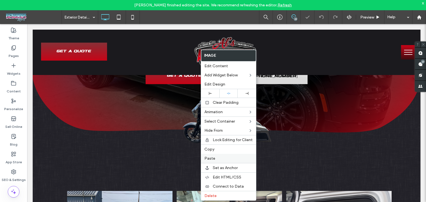
click at [215, 157] on label "Paste" at bounding box center [228, 158] width 48 height 5
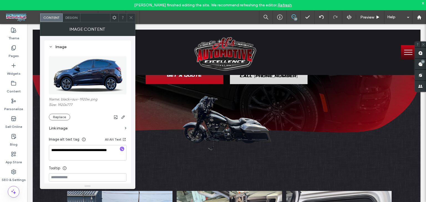
drag, startPoint x: 59, startPoint y: 120, endPoint x: 62, endPoint y: 121, distance: 3.9
click at [58, 119] on button "Replace" at bounding box center [59, 117] width 21 height 7
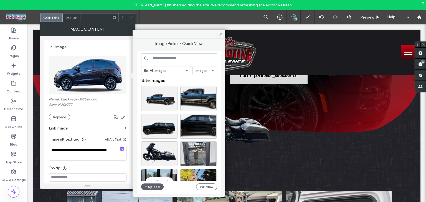
click at [148, 183] on div "All Images Images Site Images Select Upload Full View" at bounding box center [179, 123] width 76 height 138
click at [149, 185] on button "Upload" at bounding box center [152, 187] width 23 height 7
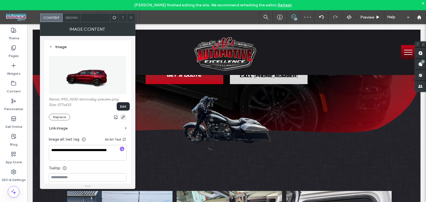
click at [123, 116] on icon "button" at bounding box center [123, 117] width 4 height 4
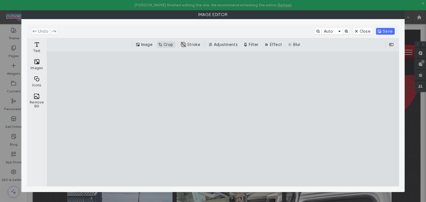
click at [170, 46] on button "Crop" at bounding box center [166, 44] width 18 height 7
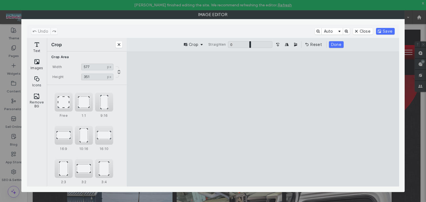
drag, startPoint x: 261, startPoint y: 174, endPoint x: 253, endPoint y: 153, distance: 21.8
click at [263, 119] on cesdk-canvas "Editor canvas" at bounding box center [263, 119] width 0 height 0
type input "***"
drag, startPoint x: 263, startPoint y: 65, endPoint x: 270, endPoint y: 108, distance: 44.4
click at [263, 119] on cesdk-canvas "Editor canvas" at bounding box center [263, 119] width 0 height 0
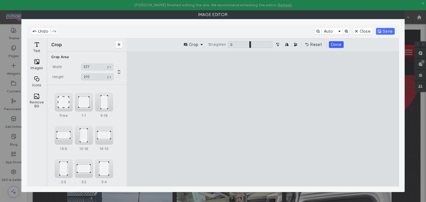
click at [336, 44] on button "Done" at bounding box center [336, 44] width 15 height 7
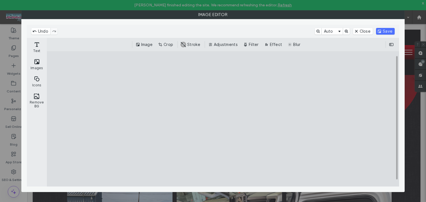
click at [388, 25] on div "Undo Auto Close Save" at bounding box center [213, 31] width 372 height 13
click at [388, 30] on button "Save" at bounding box center [385, 31] width 19 height 7
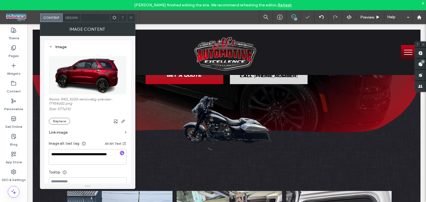
click at [132, 17] on icon at bounding box center [131, 18] width 4 height 4
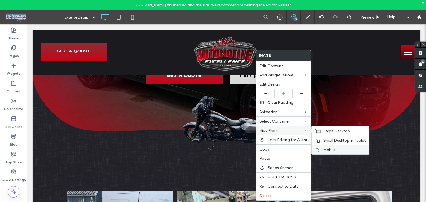
click at [330, 148] on span "Mobile" at bounding box center [329, 150] width 12 height 5
click at [330, 138] on span "Small Desktop & Tablet" at bounding box center [344, 140] width 42 height 5
click at [321, 132] on div "Large Desktop" at bounding box center [340, 130] width 57 height 9
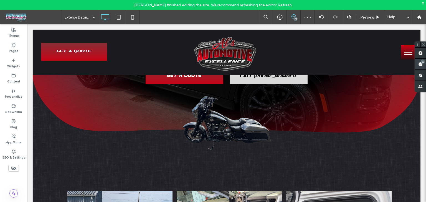
click at [416, 64] on span at bounding box center [420, 64] width 11 height 11
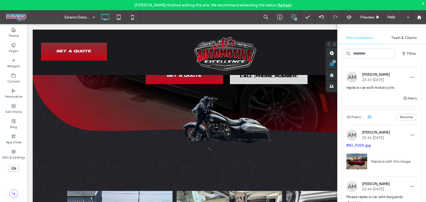
scroll to position [442, 0]
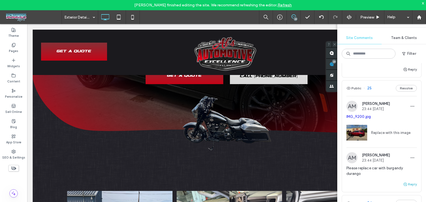
click at [405, 181] on button "Reply" at bounding box center [410, 184] width 14 height 7
click at [358, 181] on textarea at bounding box center [381, 195] width 70 height 28
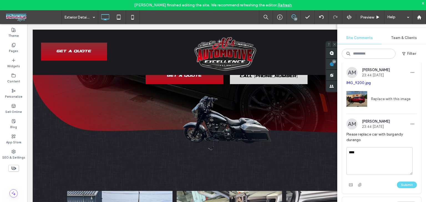
scroll to position [477, 0]
type textarea "****"
click at [399, 181] on button "Submit" at bounding box center [407, 184] width 20 height 7
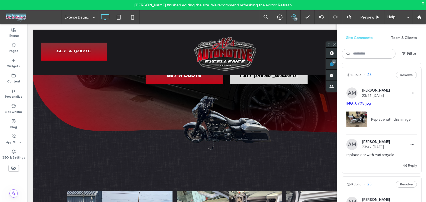
scroll to position [343, 0]
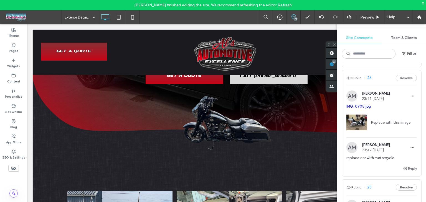
click at [386, 75] on div "Public 26 Resolve" at bounding box center [381, 78] width 79 height 16
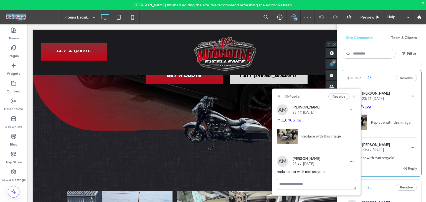
click at [290, 121] on link "IMG_0905.jpg" at bounding box center [289, 120] width 24 height 4
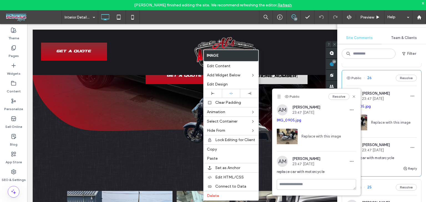
drag, startPoint x: 215, startPoint y: 148, endPoint x: 191, endPoint y: 144, distance: 24.4
click at [215, 148] on span "Copy" at bounding box center [212, 149] width 10 height 5
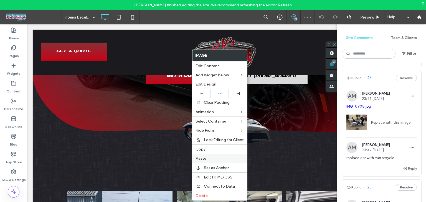
click at [201, 157] on span "Paste" at bounding box center [200, 158] width 11 height 5
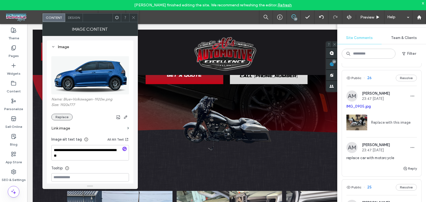
click at [66, 117] on button "Replace" at bounding box center [61, 117] width 21 height 7
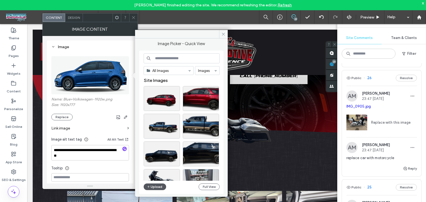
click at [148, 188] on icon "button" at bounding box center [148, 187] width 3 height 4
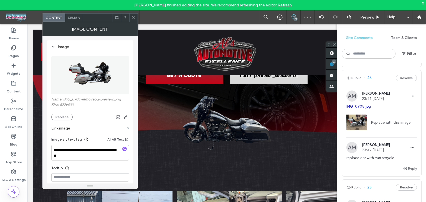
click at [133, 17] on icon at bounding box center [133, 18] width 4 height 4
click at [128, 117] on span "button" at bounding box center [125, 117] width 7 height 7
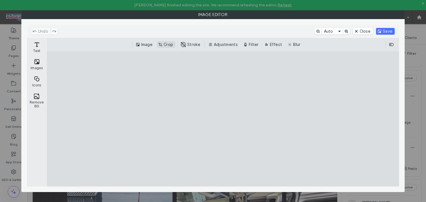
click at [167, 44] on button "Crop" at bounding box center [166, 44] width 18 height 7
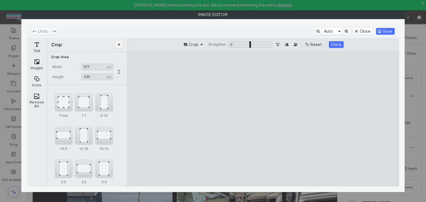
drag, startPoint x: 261, startPoint y: 173, endPoint x: 261, endPoint y: 148, distance: 25.5
click at [263, 119] on cesdk-canvas "Editor canvas" at bounding box center [263, 119] width 0 height 0
type input "***"
drag, startPoint x: 263, startPoint y: 63, endPoint x: 266, endPoint y: 82, distance: 18.9
click at [263, 119] on cesdk-canvas "Editor canvas" at bounding box center [263, 119] width 0 height 0
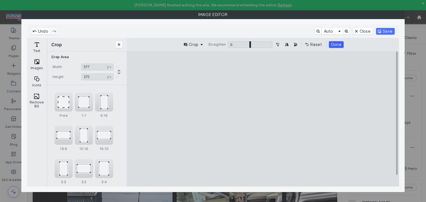
click at [341, 44] on button "Done" at bounding box center [336, 44] width 15 height 7
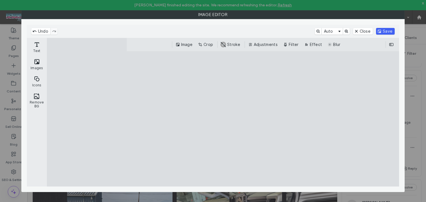
click at [394, 28] on button "Save" at bounding box center [385, 31] width 19 height 7
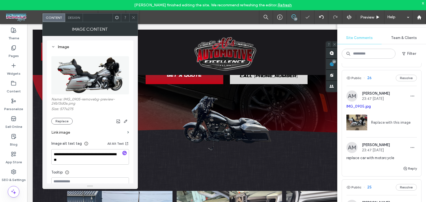
click at [134, 17] on icon at bounding box center [133, 18] width 4 height 4
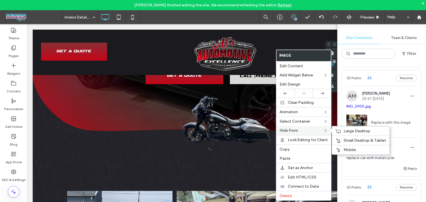
drag, startPoint x: 348, startPoint y: 150, endPoint x: 313, endPoint y: 128, distance: 41.1
click at [348, 150] on span "Mobile" at bounding box center [349, 150] width 12 height 5
click at [355, 138] on span "Small Desktop & Tablet" at bounding box center [364, 140] width 42 height 5
click at [348, 132] on span "Large Desktop" at bounding box center [356, 131] width 27 height 5
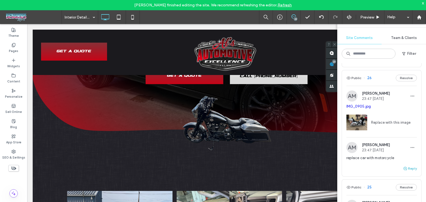
click at [408, 165] on button "Reply" at bounding box center [410, 168] width 14 height 7
click at [356, 165] on textarea at bounding box center [381, 179] width 70 height 28
type textarea "****"
click at [399, 200] on button "Submit" at bounding box center [407, 203] width 20 height 7
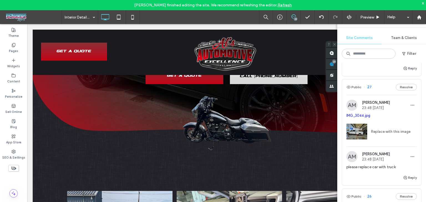
scroll to position [222, 0]
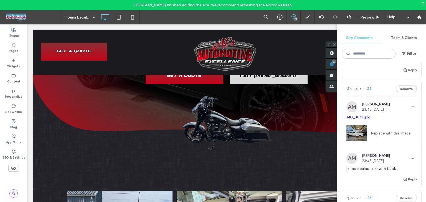
click at [377, 81] on div "Public 27 Resolve" at bounding box center [381, 89] width 79 height 16
click at [380, 78] on div at bounding box center [213, 101] width 426 height 202
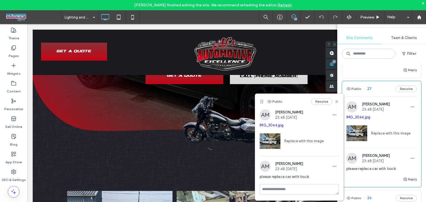
click at [273, 124] on link "IMG_3044.jpg" at bounding box center [271, 125] width 24 height 4
click at [335, 104] on div "Resolve" at bounding box center [325, 101] width 28 height 7
click at [336, 103] on icon at bounding box center [336, 102] width 4 height 4
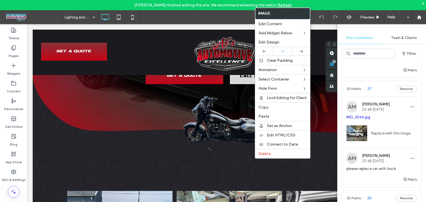
click at [266, 105] on span "Copy" at bounding box center [263, 107] width 10 height 5
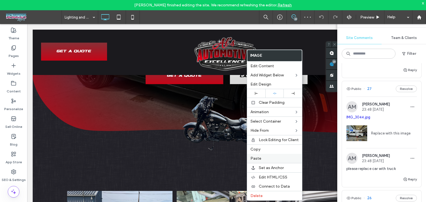
click at [259, 156] on span "Paste" at bounding box center [255, 158] width 11 height 5
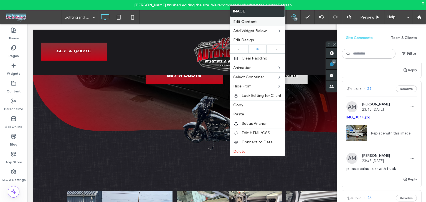
click at [246, 20] on span "Edit Content" at bounding box center [245, 21] width 24 height 5
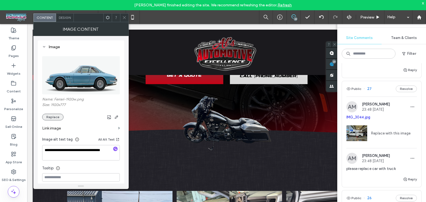
click at [57, 116] on button "Replace" at bounding box center [52, 117] width 21 height 7
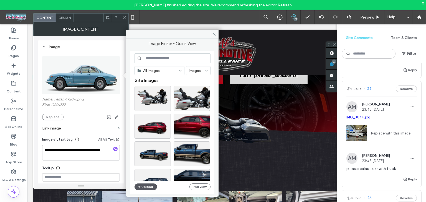
click at [144, 188] on button "Upload" at bounding box center [145, 187] width 23 height 7
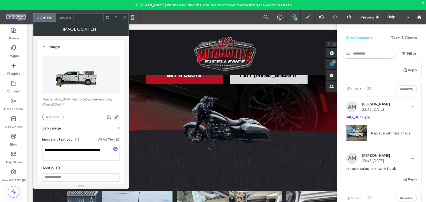
click at [115, 118] on icon "button" at bounding box center [116, 117] width 4 height 4
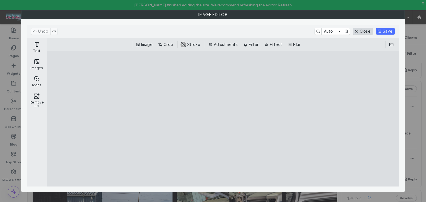
click at [363, 31] on button "Close" at bounding box center [363, 31] width 20 height 7
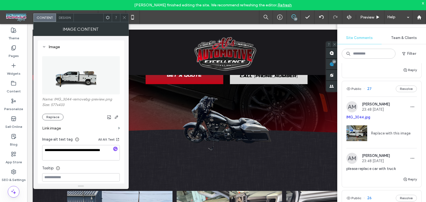
click at [126, 16] on icon at bounding box center [124, 18] width 4 height 4
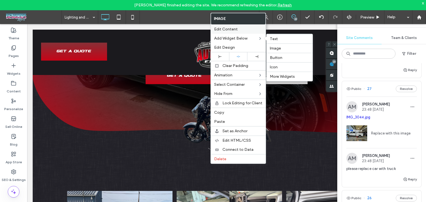
click at [227, 29] on span "Edit Content" at bounding box center [226, 29] width 24 height 5
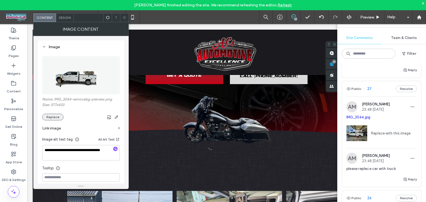
click at [57, 117] on button "Replace" at bounding box center [52, 117] width 21 height 7
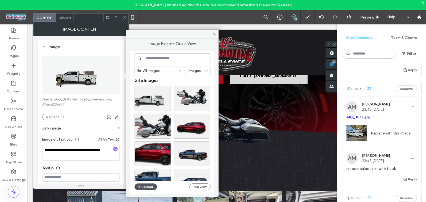
click at [143, 189] on button "Upload" at bounding box center [145, 187] width 23 height 7
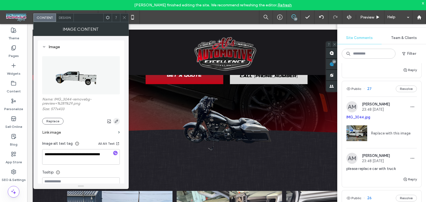
click at [115, 121] on icon "button" at bounding box center [116, 121] width 4 height 4
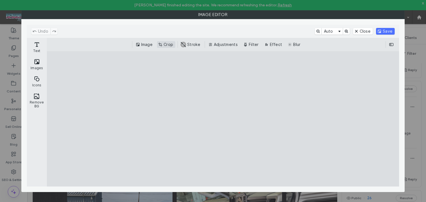
click at [167, 44] on button "Crop" at bounding box center [166, 44] width 18 height 7
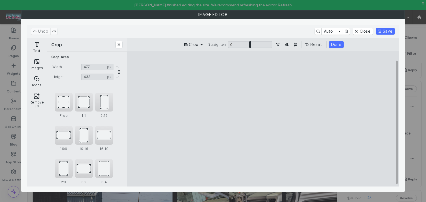
type input "***"
drag, startPoint x: 335, startPoint y: 120, endPoint x: 310, endPoint y: 121, distance: 25.6
click at [263, 119] on cesdk-canvas "Editor canvas" at bounding box center [263, 119] width 0 height 0
drag, startPoint x: 264, startPoint y: 65, endPoint x: 264, endPoint y: 106, distance: 41.3
click at [263, 119] on cesdk-canvas "Editor canvas" at bounding box center [263, 119] width 0 height 0
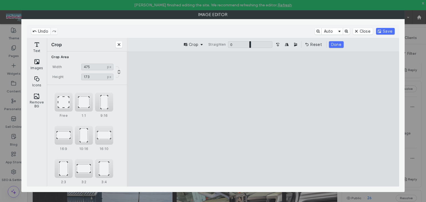
type input "***"
drag, startPoint x: 262, startPoint y: 180, endPoint x: 266, endPoint y: 140, distance: 40.1
click at [263, 119] on cesdk-canvas "Editor canvas" at bounding box center [263, 119] width 0 height 0
click at [342, 48] on div "Crop Straighten 0 * 0 Reset Done" at bounding box center [263, 44] width 272 height 13
click at [339, 43] on button "Done" at bounding box center [336, 44] width 15 height 7
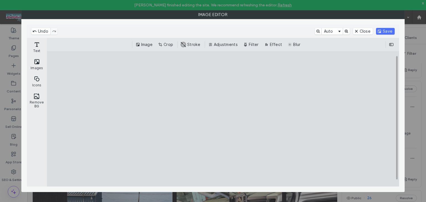
drag, startPoint x: 381, startPoint y: 30, endPoint x: 383, endPoint y: 37, distance: 7.3
click at [382, 30] on button "Save" at bounding box center [385, 31] width 19 height 7
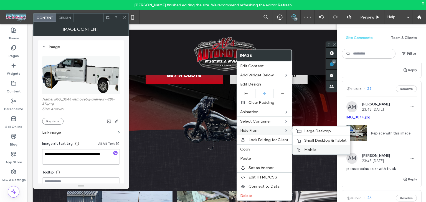
click at [307, 146] on div "Mobile" at bounding box center [320, 149] width 57 height 9
click at [306, 136] on div "Small Desktop & Tablet" at bounding box center [320, 140] width 57 height 9
click at [312, 129] on span "Large Desktop" at bounding box center [317, 131] width 27 height 5
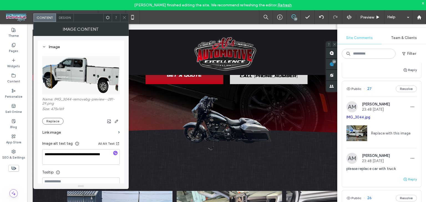
click at [407, 176] on button "Reply" at bounding box center [410, 179] width 14 height 7
click at [376, 177] on textarea at bounding box center [381, 190] width 70 height 28
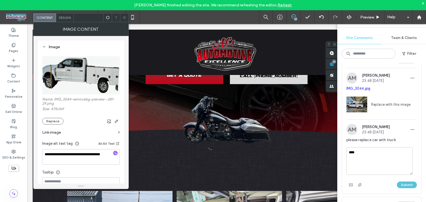
type textarea "****"
click at [397, 182] on button "Submit" at bounding box center [407, 185] width 20 height 7
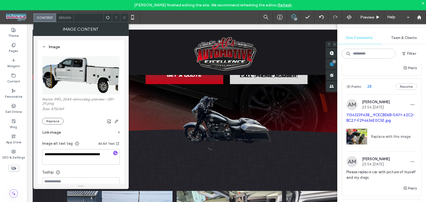
scroll to position [102, 0]
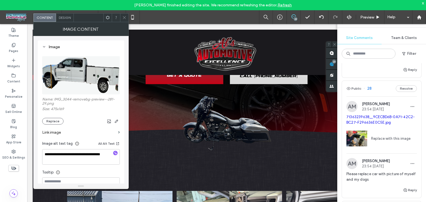
click at [381, 81] on div "Public 28 Resolve" at bounding box center [381, 89] width 79 height 16
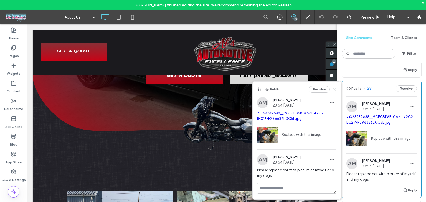
click at [290, 135] on link "Replace with this image" at bounding box center [299, 135] width 43 height 6
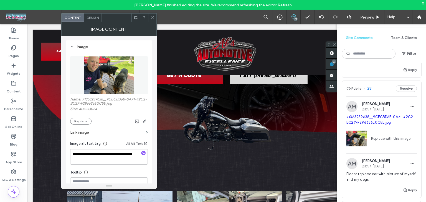
click at [94, 18] on span "Design" at bounding box center [93, 18] width 12 height 4
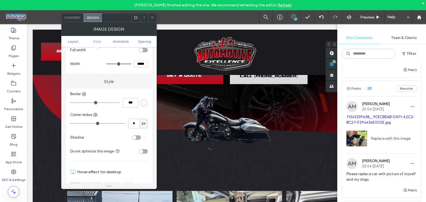
scroll to position [128, 0]
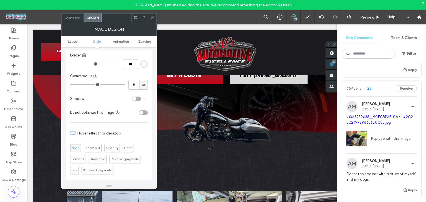
click at [140, 99] on div "toggle" at bounding box center [136, 99] width 9 height 4
click at [144, 98] on span at bounding box center [144, 99] width 2 height 3
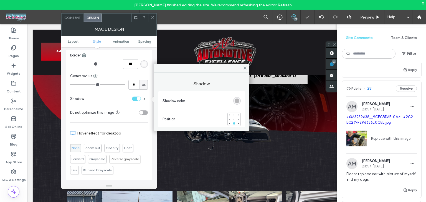
click at [239, 101] on div "rgba(0, 0, 0, 0.25)" at bounding box center [236, 100] width 7 height 7
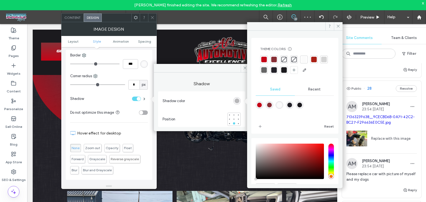
click at [287, 70] on div at bounding box center [284, 70] width 6 height 6
click at [336, 26] on icon at bounding box center [338, 26] width 4 height 4
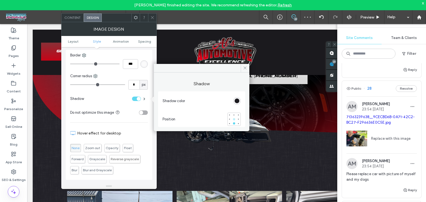
click at [234, 118] on div at bounding box center [234, 120] width 4 height 4
click at [245, 67] on icon at bounding box center [245, 68] width 4 height 4
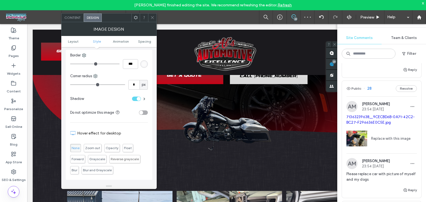
click at [151, 18] on use at bounding box center [152, 17] width 3 height 3
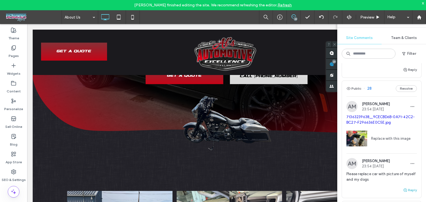
click at [406, 187] on button "Reply" at bounding box center [410, 190] width 14 height 7
drag, startPoint x: 380, startPoint y: 187, endPoint x: 377, endPoint y: 187, distance: 3.3
click at [380, 187] on textarea at bounding box center [381, 201] width 70 height 28
type textarea "****"
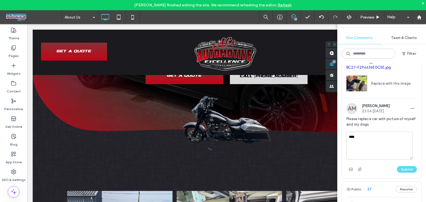
click at [404, 166] on button "Submit" at bounding box center [407, 169] width 20 height 7
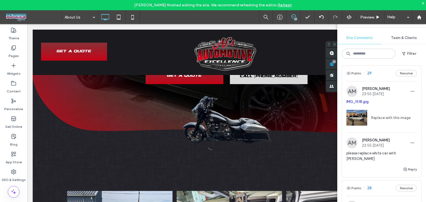
scroll to position [0, 0]
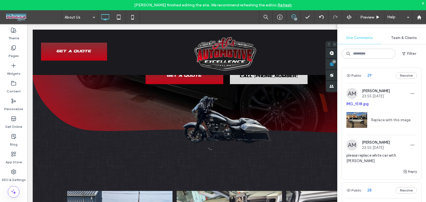
click at [377, 71] on div "Public 29 Resolve" at bounding box center [381, 76] width 79 height 16
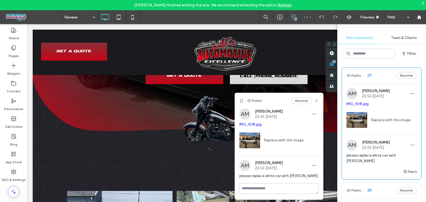
click at [255, 128] on div "Replace with this image" at bounding box center [278, 140] width 79 height 24
click at [254, 127] on link "IMG_1518.jpg" at bounding box center [250, 125] width 22 height 4
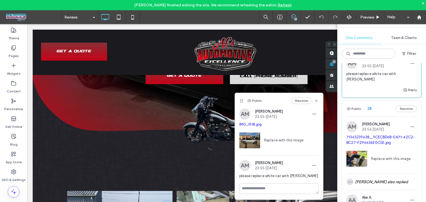
click at [376, 101] on div "Public 28 Resolve" at bounding box center [381, 109] width 79 height 16
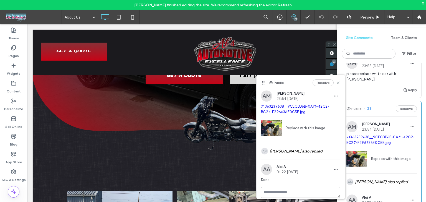
drag, startPoint x: 332, startPoint y: 83, endPoint x: 332, endPoint y: 4, distance: 79.3
click at [336, 83] on icon at bounding box center [338, 83] width 4 height 4
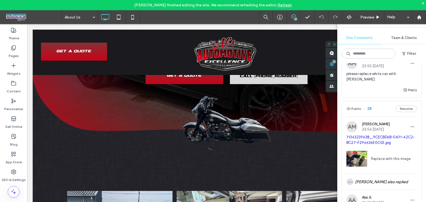
click at [371, 135] on link "71363239638__9CECBD6B-0A71-42C2-BC27-F296636E0C5E.jpg" at bounding box center [380, 140] width 68 height 10
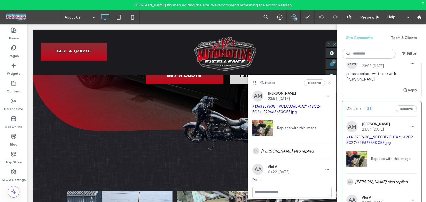
click at [327, 82] on icon at bounding box center [329, 83] width 4 height 4
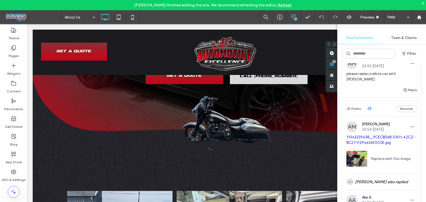
click at [39, 12] on span at bounding box center [32, 17] width 57 height 11
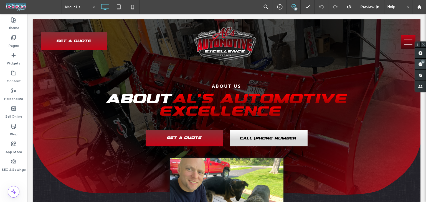
click at [423, 62] on div "23" at bounding box center [423, 62] width 4 height 4
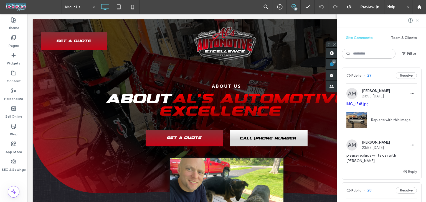
click at [372, 75] on div "Public 29 Resolve" at bounding box center [381, 76] width 79 height 16
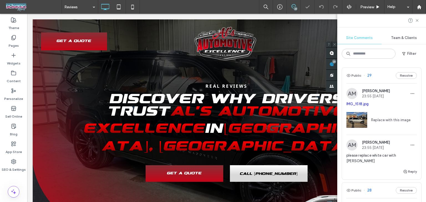
scroll to position [78, 0]
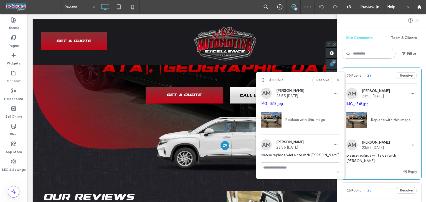
click at [355, 105] on link "IMG_1518.jpg" at bounding box center [357, 104] width 22 height 4
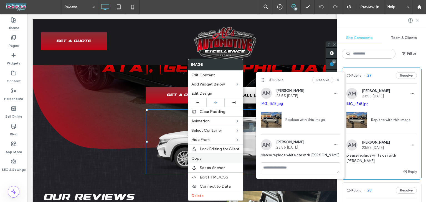
click at [193, 158] on span "Copy" at bounding box center [196, 158] width 10 height 5
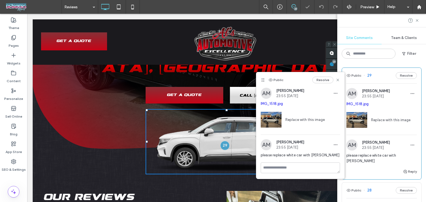
drag, startPoint x: 208, startPoint y: 137, endPoint x: 215, endPoint y: 165, distance: 28.4
click at [164, 121] on img at bounding box center [227, 141] width 162 height 65
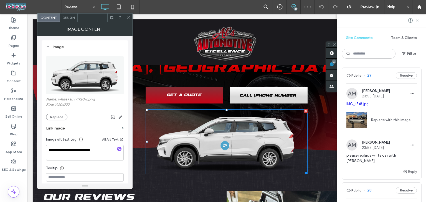
click at [126, 19] on icon at bounding box center [128, 18] width 4 height 4
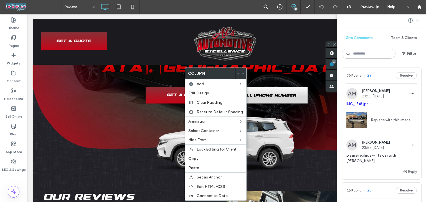
click at [178, 131] on img at bounding box center [227, 141] width 162 height 65
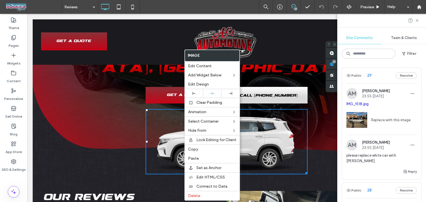
click at [194, 150] on span "Copy" at bounding box center [193, 149] width 10 height 5
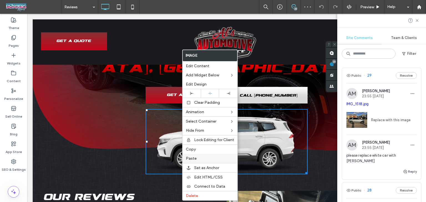
click at [194, 158] on span "Paste" at bounding box center [191, 158] width 11 height 5
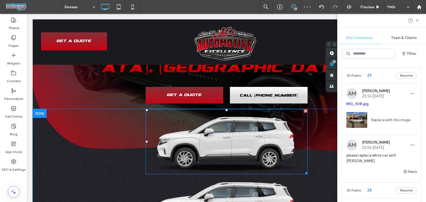
click at [204, 128] on img at bounding box center [227, 141] width 162 height 65
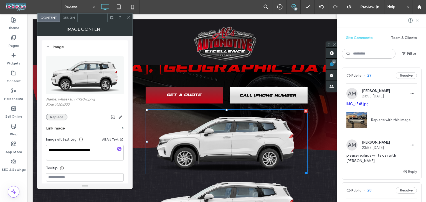
click at [56, 119] on button "Replace" at bounding box center [56, 117] width 21 height 7
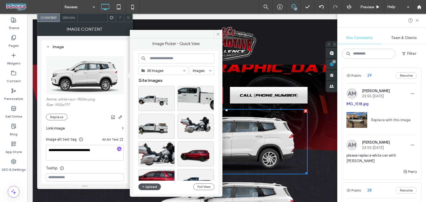
click at [151, 186] on button "Upload" at bounding box center [149, 187] width 23 height 7
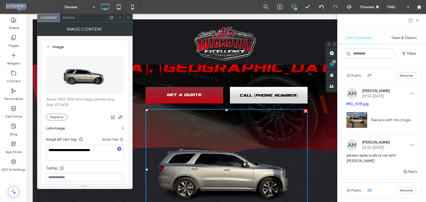
drag, startPoint x: 122, startPoint y: 115, endPoint x: 120, endPoint y: 123, distance: 8.5
click at [122, 115] on span "button" at bounding box center [120, 117] width 7 height 7
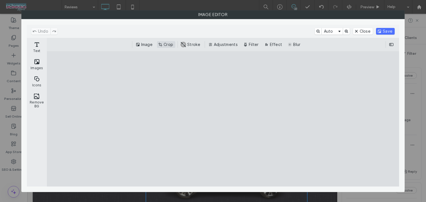
click at [166, 45] on button "Crop" at bounding box center [166, 44] width 18 height 7
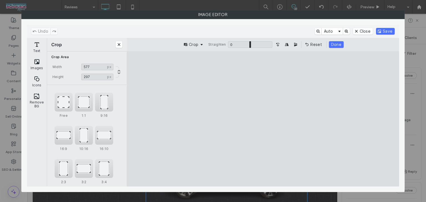
drag, startPoint x: 259, startPoint y: 66, endPoint x: 260, endPoint y: 100, distance: 34.1
click at [263, 119] on cesdk-canvas "Editor canvas" at bounding box center [263, 119] width 0 height 0
type input "***"
drag, startPoint x: 262, startPoint y: 181, endPoint x: 266, endPoint y: 143, distance: 38.2
click at [263, 119] on cesdk-canvas "Editor canvas" at bounding box center [263, 119] width 0 height 0
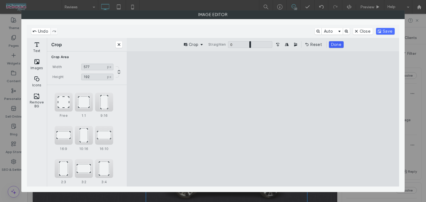
drag, startPoint x: 338, startPoint y: 50, endPoint x: 342, endPoint y: 46, distance: 6.1
click at [338, 49] on div "Crop Straighten 0 * 0 Reset Done" at bounding box center [263, 44] width 272 height 13
click at [342, 46] on button "Done" at bounding box center [336, 44] width 15 height 7
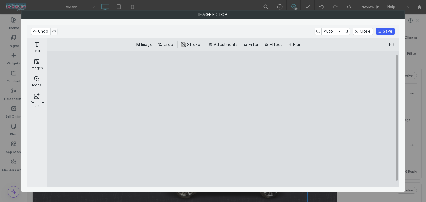
click at [384, 31] on button "Save" at bounding box center [385, 31] width 19 height 7
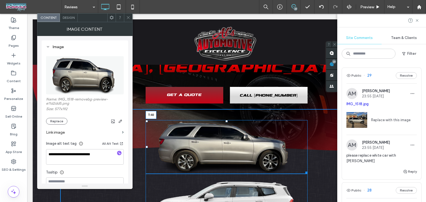
drag, startPoint x: 224, startPoint y: 90, endPoint x: 268, endPoint y: 144, distance: 69.6
click at [226, 120] on div "T:40" at bounding box center [227, 147] width 162 height 54
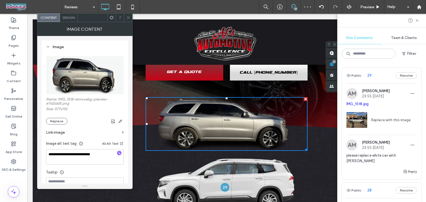
scroll to position [103, 0]
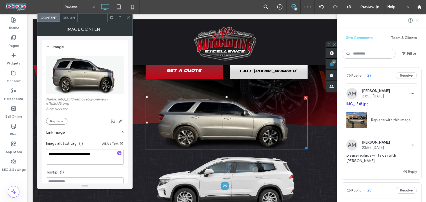
click at [128, 16] on icon at bounding box center [128, 18] width 4 height 4
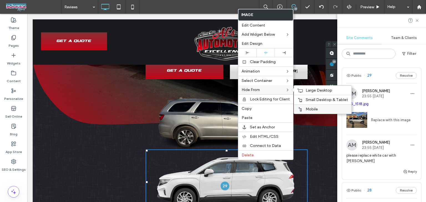
click at [302, 108] on div at bounding box center [300, 109] width 6 height 4
click at [310, 96] on div "Small Desktop & Tablet" at bounding box center [322, 99] width 57 height 9
click at [313, 93] on div "Large Desktop" at bounding box center [322, 90] width 57 height 9
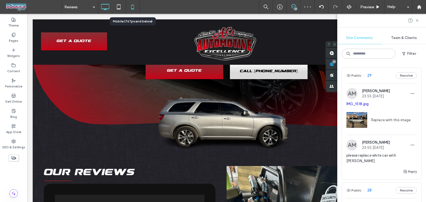
click at [136, 7] on icon at bounding box center [132, 6] width 11 height 11
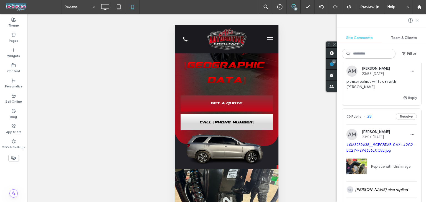
scroll to position [74, 0]
click at [383, 113] on div "Public 28 Resolve" at bounding box center [381, 117] width 79 height 16
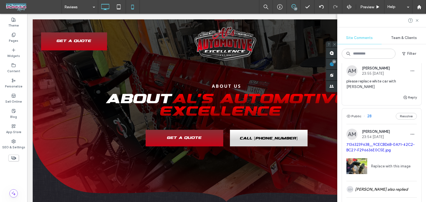
click at [133, 7] on icon at bounding box center [132, 6] width 11 height 11
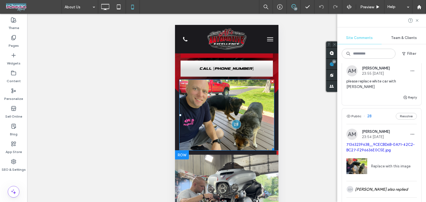
scroll to position [74, 0]
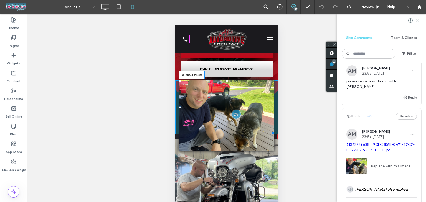
drag, startPoint x: 268, startPoint y: 146, endPoint x: 442, endPoint y: 167, distance: 175.1
click at [260, 123] on div "W:258.4 H:197 Click To Paste" at bounding box center [226, 107] width 103 height 55
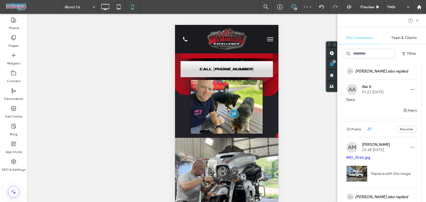
scroll to position [193, 0]
click at [376, 121] on div "Public 27 Resolve" at bounding box center [381, 129] width 79 height 16
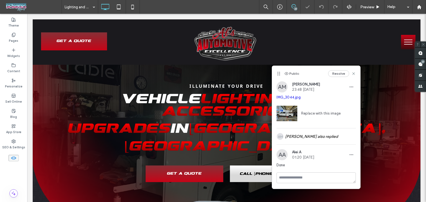
scroll to position [147, 0]
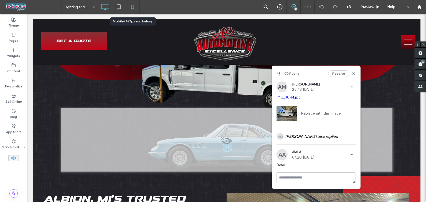
drag, startPoint x: 108, startPoint y: 1, endPoint x: 136, endPoint y: 7, distance: 28.4
click at [136, 7] on icon at bounding box center [132, 6] width 11 height 11
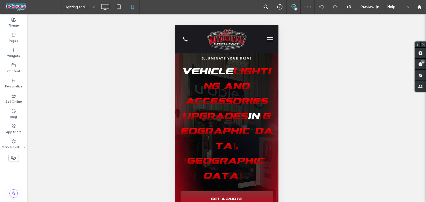
scroll to position [96, 0]
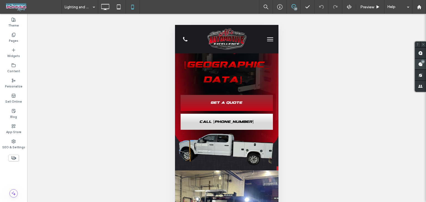
click at [419, 65] on use at bounding box center [420, 64] width 4 height 4
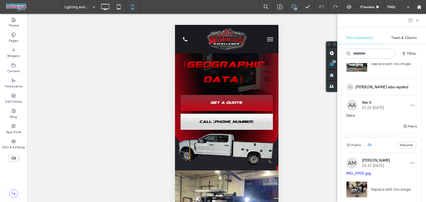
scroll to position [315, 0]
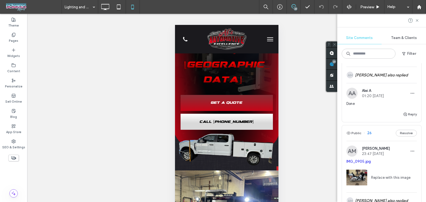
click at [380, 128] on div "Public 26 Resolve" at bounding box center [381, 134] width 79 height 16
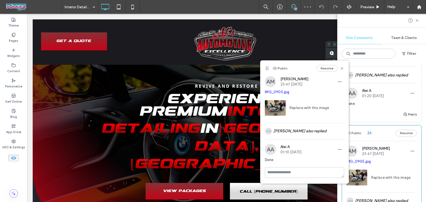
scroll to position [142, 0]
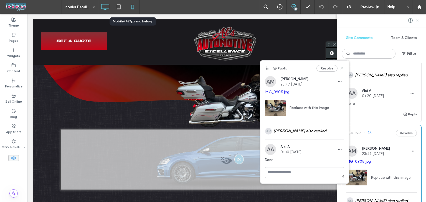
click at [133, 7] on icon at bounding box center [132, 6] width 11 height 11
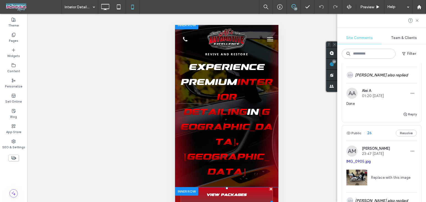
scroll to position [55, 0]
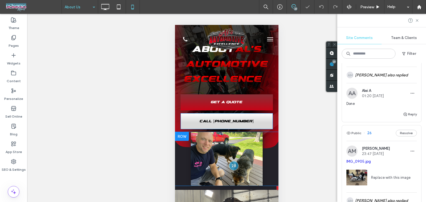
scroll to position [48, 0]
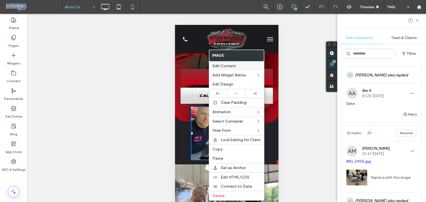
drag, startPoint x: 231, startPoint y: 65, endPoint x: 22, endPoint y: 88, distance: 210.6
click at [231, 65] on span "Edit Content" at bounding box center [224, 66] width 24 height 5
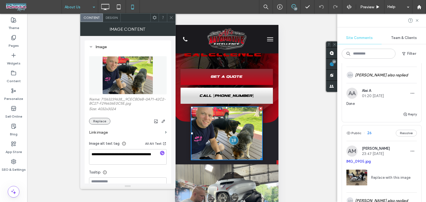
click at [98, 121] on button "Replace" at bounding box center [99, 121] width 21 height 7
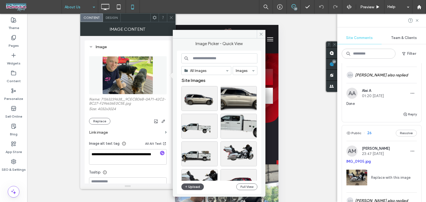
click at [187, 187] on use "button" at bounding box center [186, 187] width 2 height 2
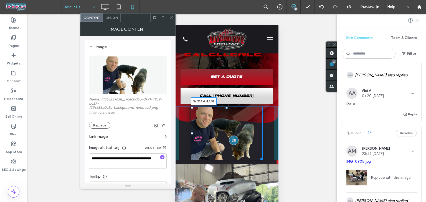
drag, startPoint x: 258, startPoint y: 159, endPoint x: 349, endPoint y: 51, distance: 141.1
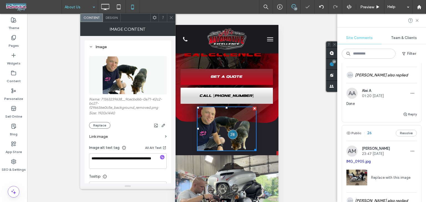
click at [172, 20] on span at bounding box center [171, 18] width 4 height 8
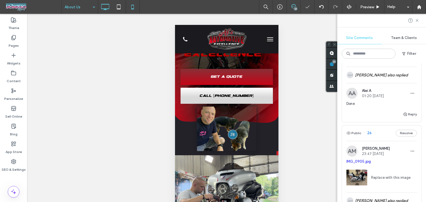
click at [108, 7] on icon at bounding box center [105, 6] width 11 height 11
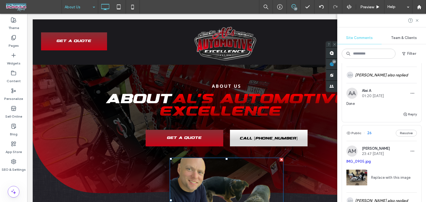
scroll to position [73, 0]
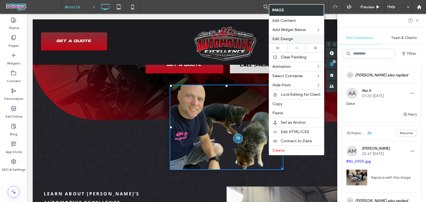
click at [287, 39] on span "Edit Design" at bounding box center [282, 39] width 21 height 5
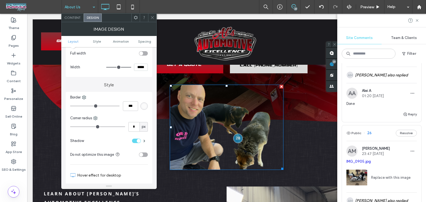
scroll to position [86, 0]
click at [134, 141] on div "toggle" at bounding box center [136, 141] width 9 height 4
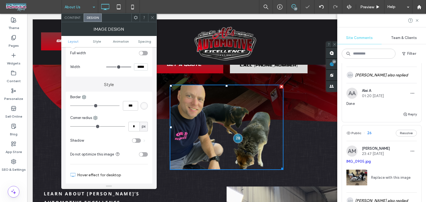
click at [153, 18] on icon at bounding box center [152, 18] width 4 height 4
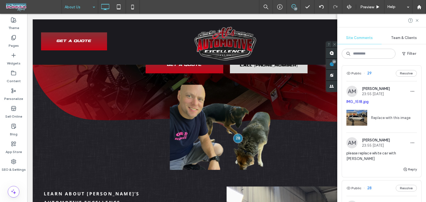
scroll to position [0, 0]
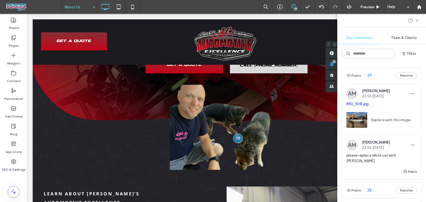
click at [375, 75] on div "Public 29 Resolve" at bounding box center [381, 76] width 79 height 16
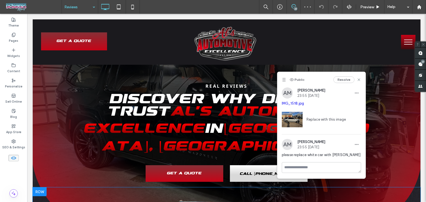
scroll to position [94, 0]
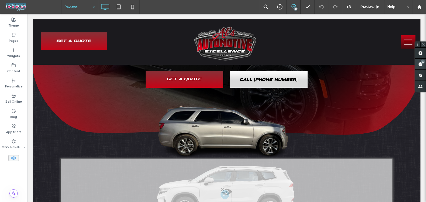
click at [420, 67] on span at bounding box center [420, 64] width 11 height 11
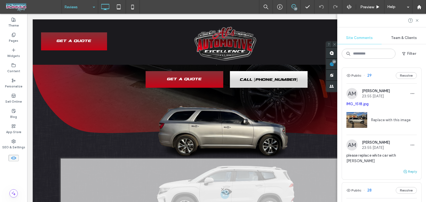
click at [408, 169] on button "Reply" at bounding box center [410, 172] width 14 height 7
click at [358, 169] on textarea at bounding box center [381, 183] width 70 height 28
type textarea "****"
click at [398, 196] on div "**** Submit" at bounding box center [381, 190] width 70 height 42
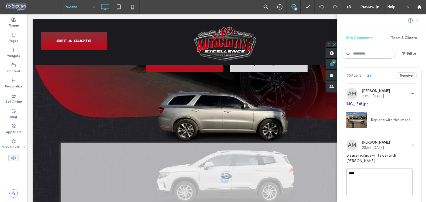
click at [399, 202] on button "Submit" at bounding box center [407, 206] width 20 height 7
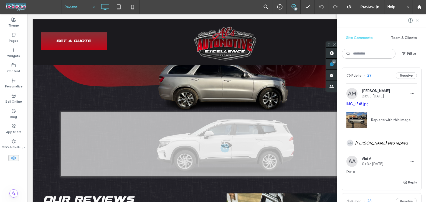
scroll to position [143, 0]
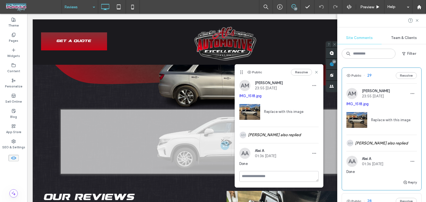
click at [11, 158] on icon at bounding box center [14, 158] width 6 height 6
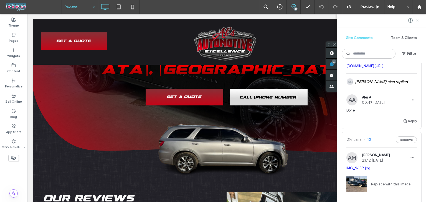
scroll to position [2357, 0]
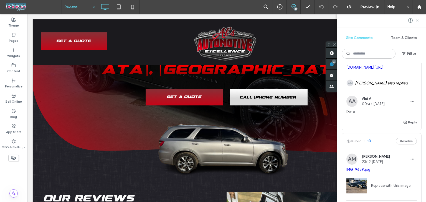
click at [378, 146] on div "Public 10 Resolve" at bounding box center [381, 142] width 79 height 16
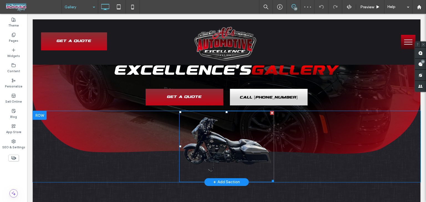
scroll to position [53, 0]
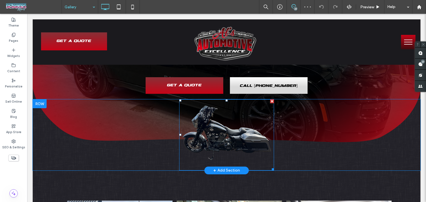
click at [248, 157] on img at bounding box center [226, 135] width 95 height 71
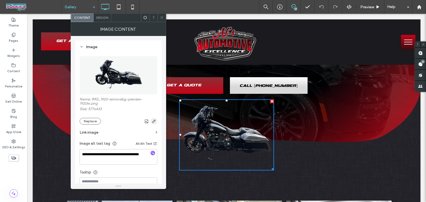
click at [152, 123] on icon "button" at bounding box center [154, 121] width 4 height 4
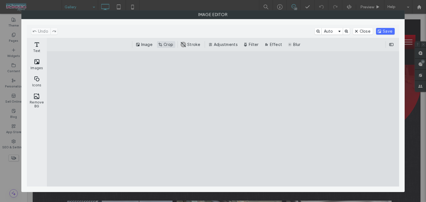
click at [165, 44] on button "Crop" at bounding box center [166, 44] width 18 height 7
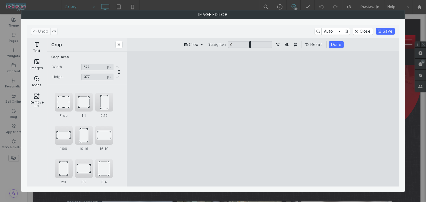
type input "***"
drag, startPoint x: 263, startPoint y: 174, endPoint x: 262, endPoint y: 160, distance: 14.2
click at [263, 119] on cesdk-canvas "Editor canvas" at bounding box center [263, 119] width 0 height 0
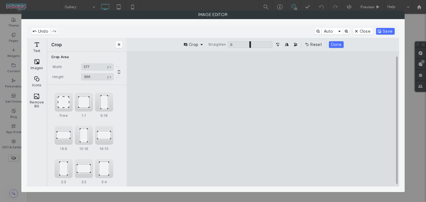
type input "***"
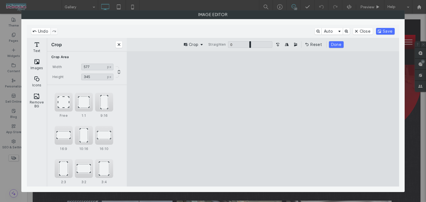
click at [263, 119] on cesdk-canvas "Editor canvas" at bounding box center [263, 119] width 0 height 0
click at [338, 46] on button "Done" at bounding box center [336, 44] width 15 height 7
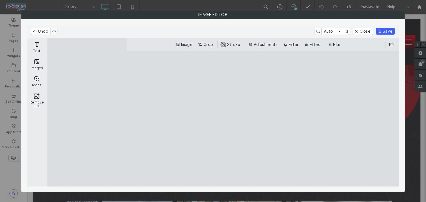
click at [387, 31] on button "Save" at bounding box center [385, 31] width 19 height 7
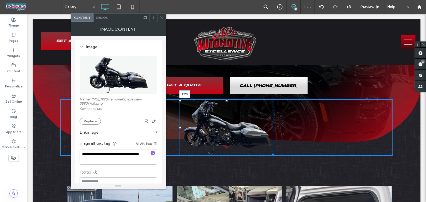
drag, startPoint x: 225, startPoint y: 102, endPoint x: 319, endPoint y: 151, distance: 105.4
click at [226, 110] on div "T:28" at bounding box center [226, 128] width 95 height 57
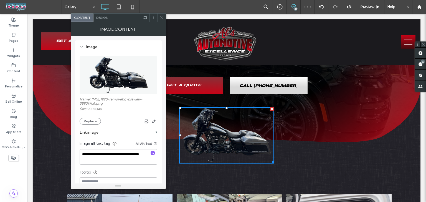
drag, startPoint x: 160, startPoint y: 17, endPoint x: 165, endPoint y: 26, distance: 10.2
click at [160, 17] on icon at bounding box center [162, 18] width 4 height 4
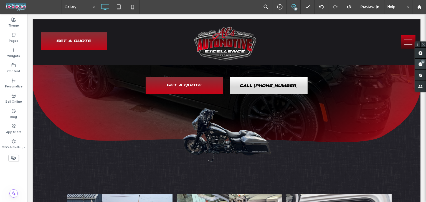
click at [421, 62] on div "23" at bounding box center [423, 62] width 4 height 4
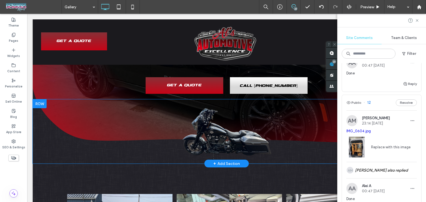
scroll to position [2163, 0]
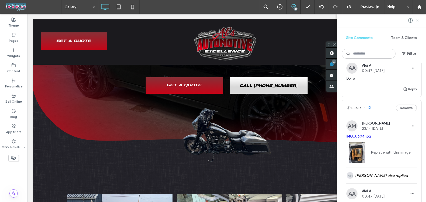
click at [386, 100] on div "Public 12 Resolve" at bounding box center [381, 108] width 79 height 16
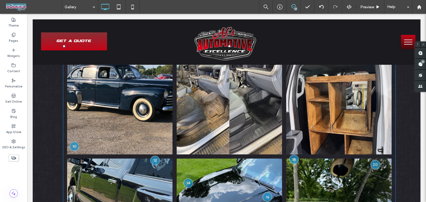
scroll to position [197, 0]
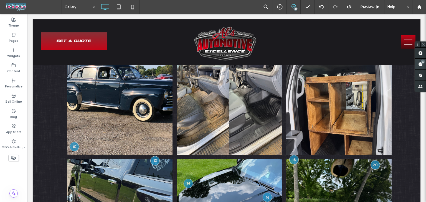
click at [421, 61] on div "23" at bounding box center [423, 62] width 4 height 4
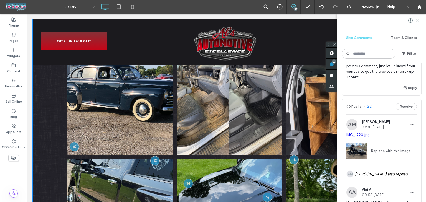
scroll to position [872, 0]
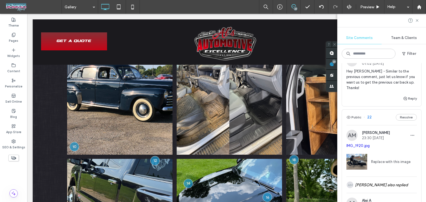
click at [381, 110] on div "Public 22 Resolve" at bounding box center [381, 118] width 79 height 16
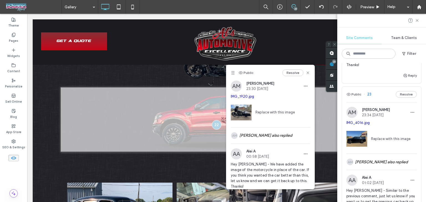
scroll to position [753, 0]
click at [383, 87] on div "Public 23 Resolve" at bounding box center [381, 95] width 79 height 16
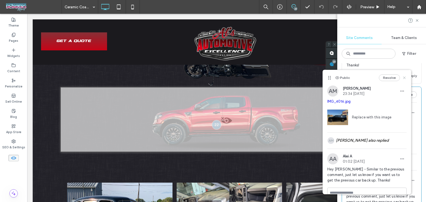
click at [403, 79] on use at bounding box center [404, 78] width 2 height 2
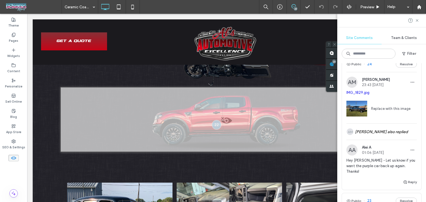
scroll to position [646, 0]
click at [376, 69] on div "Public 24 Resolve" at bounding box center [381, 65] width 79 height 16
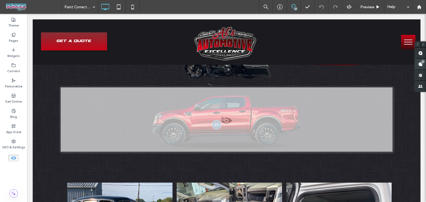
click at [422, 66] on span at bounding box center [420, 64] width 11 height 11
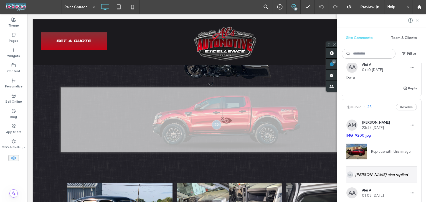
scroll to position [475, 0]
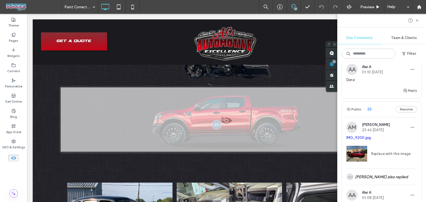
click at [381, 105] on div "Public 25 Resolve" at bounding box center [381, 110] width 79 height 16
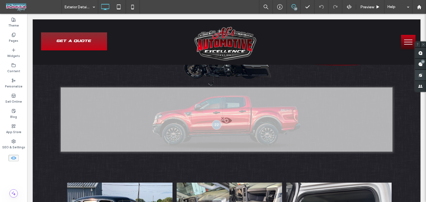
drag, startPoint x: 422, startPoint y: 68, endPoint x: 417, endPoint y: 71, distance: 5.9
click at [422, 68] on span at bounding box center [420, 64] width 11 height 11
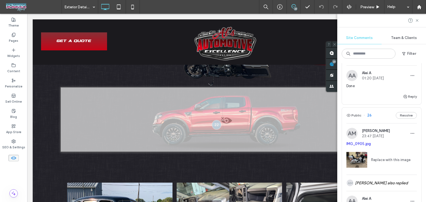
scroll to position [343, 0]
click at [376, 114] on div "Public 26 Resolve" at bounding box center [381, 116] width 79 height 16
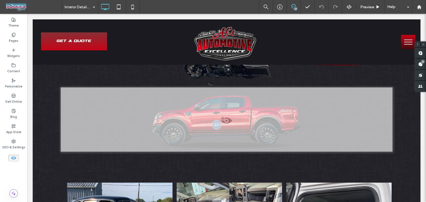
click at [13, 161] on icon at bounding box center [14, 158] width 6 height 6
click at [417, 67] on span at bounding box center [420, 64] width 11 height 11
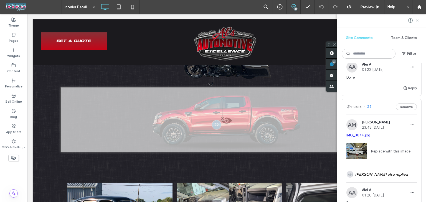
scroll to position [221, 0]
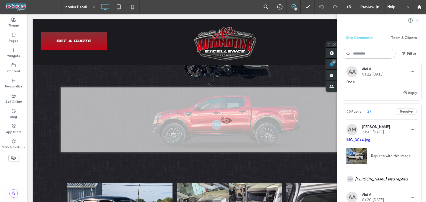
click at [380, 112] on div "Public 27 Resolve" at bounding box center [381, 112] width 79 height 16
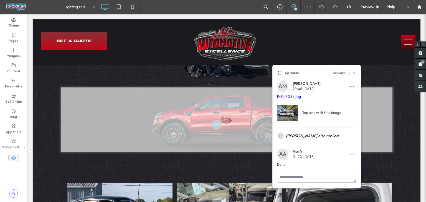
click at [353, 72] on use at bounding box center [354, 73] width 2 height 2
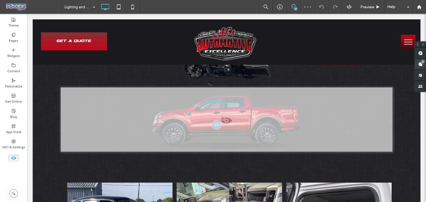
click at [422, 60] on div "23" at bounding box center [423, 62] width 4 height 4
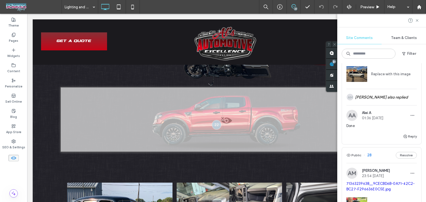
scroll to position [47, 0]
click at [384, 153] on div "Public 28 Resolve" at bounding box center [381, 155] width 79 height 16
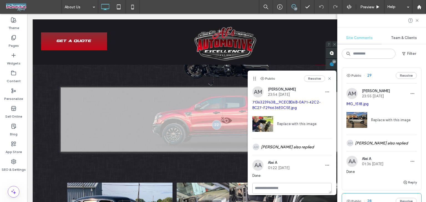
click at [374, 78] on div "Public 29 Resolve" at bounding box center [381, 76] width 79 height 16
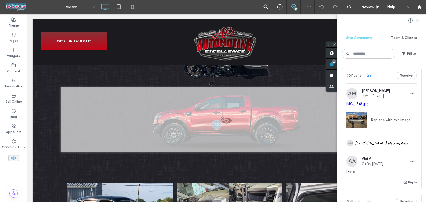
click at [12, 159] on use at bounding box center [14, 158] width 6 height 3
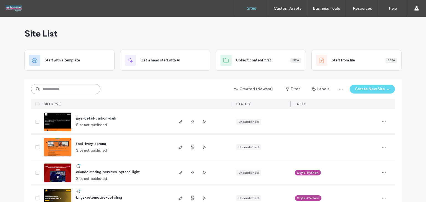
click at [69, 89] on input at bounding box center [65, 89] width 69 height 10
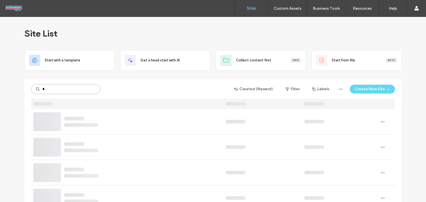
type input "*"
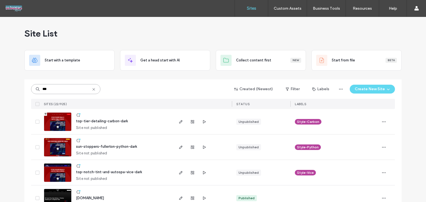
type input "***"
click at [96, 120] on span "top-tier-detailing-carbon-dark" at bounding box center [102, 121] width 52 height 4
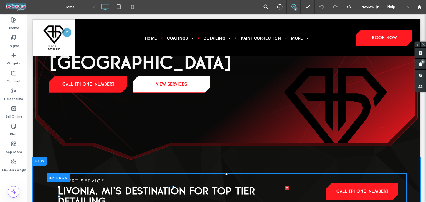
scroll to position [638, 0]
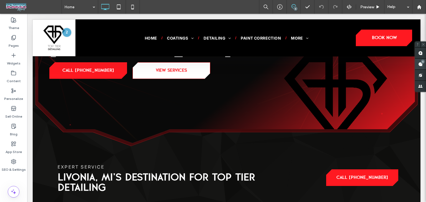
drag, startPoint x: 421, startPoint y: 66, endPoint x: 355, endPoint y: 66, distance: 66.0
click at [421, 66] on use at bounding box center [420, 64] width 4 height 4
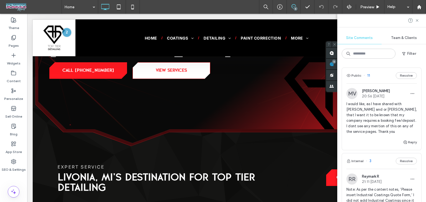
click at [380, 78] on div "Public 11 Resolve" at bounding box center [381, 76] width 79 height 16
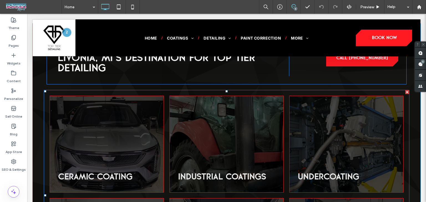
scroll to position [759, 0]
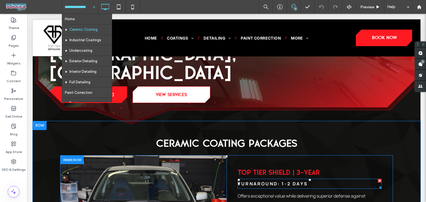
scroll to position [105, 0]
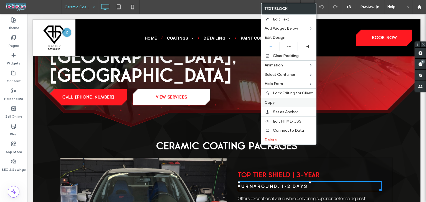
click at [278, 101] on label "Copy" at bounding box center [288, 102] width 48 height 5
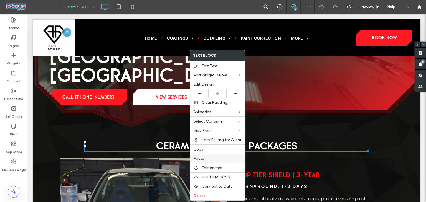
click at [201, 158] on span "Paste" at bounding box center [198, 158] width 11 height 5
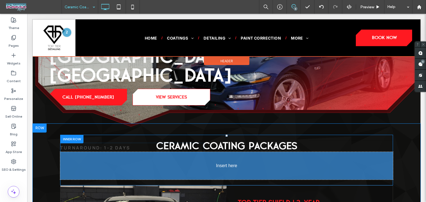
drag, startPoint x: 101, startPoint y: 106, endPoint x: 151, endPoint y: 129, distance: 55.3
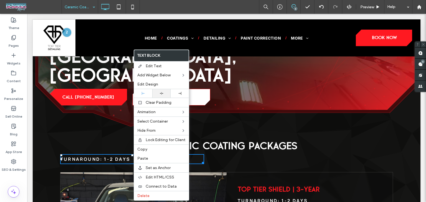
click at [163, 95] on icon at bounding box center [162, 94] width 4 height 4
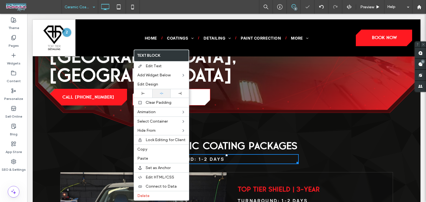
click at [163, 95] on icon at bounding box center [162, 94] width 4 height 4
click at [156, 85] on span "Edit Design" at bounding box center [147, 84] width 21 height 5
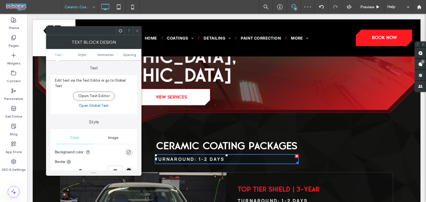
click at [119, 32] on icon at bounding box center [120, 31] width 4 height 4
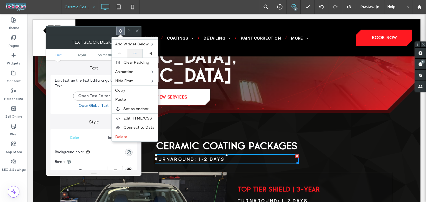
click at [131, 56] on div at bounding box center [134, 53] width 15 height 9
click at [133, 55] on div at bounding box center [134, 53] width 15 height 9
click at [133, 55] on body ".wqwq-1{fill:#231f20;} .cls-1q, .cls-2q { fill-rule: evenodd; } .cls-2q { fill:…" at bounding box center [213, 101] width 426 height 202
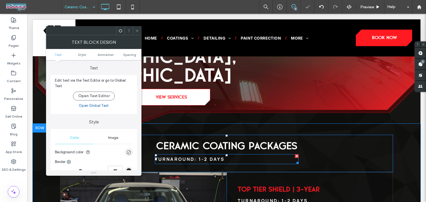
click at [214, 156] on strong "TURNAROUND: 1-2 DAYS" at bounding box center [190, 159] width 70 height 6
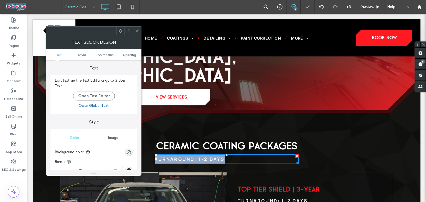
click at [214, 156] on strong "TURNAROUND: 1-2 DAYS" at bounding box center [190, 159] width 70 height 6
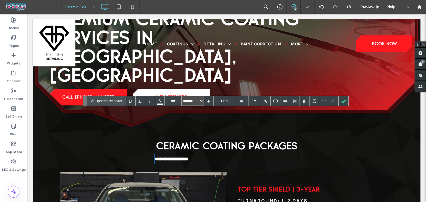
type input "****"
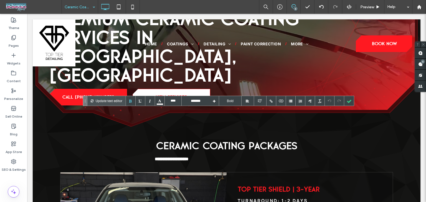
click at [238, 155] on p "**********" at bounding box center [227, 159] width 144 height 9
click at [246, 101] on div at bounding box center [247, 101] width 3 height 3
click at [249, 122] on div at bounding box center [247, 121] width 12 height 11
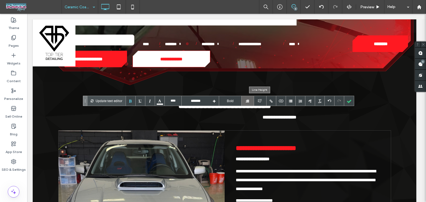
click at [248, 102] on div at bounding box center [247, 101] width 3 height 3
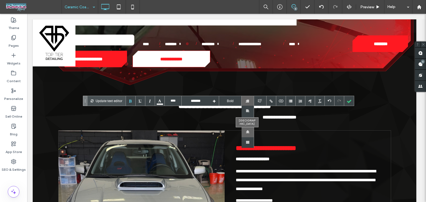
click at [246, 133] on div at bounding box center [247, 132] width 12 height 11
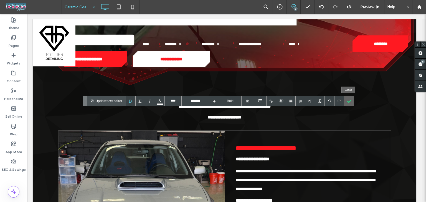
click at [347, 99] on div at bounding box center [349, 101] width 10 height 10
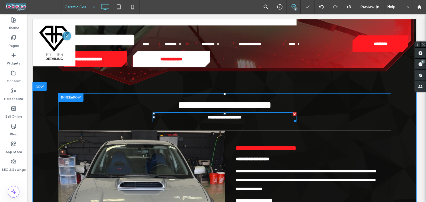
click at [232, 119] on strong "**********" at bounding box center [225, 117] width 34 height 4
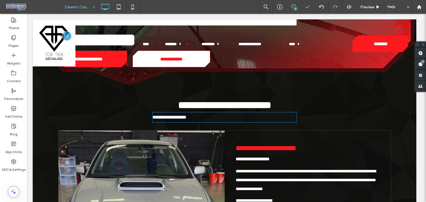
click at [232, 120] on p "**********" at bounding box center [224, 117] width 144 height 9
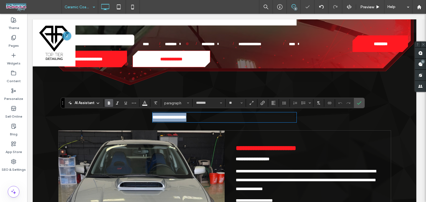
type input "*******"
type input "**"
click at [271, 102] on icon "Alignment" at bounding box center [273, 103] width 4 height 4
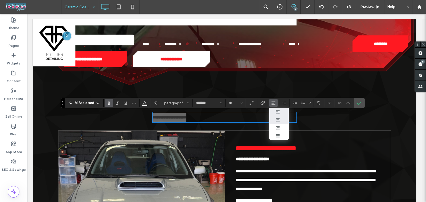
click at [278, 122] on use "ui.textEditor.alignment.center" at bounding box center [278, 120] width 4 height 4
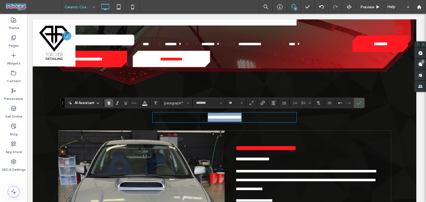
click at [282, 118] on p "**********" at bounding box center [224, 117] width 144 height 9
click at [360, 106] on span "Confirm" at bounding box center [359, 102] width 4 height 9
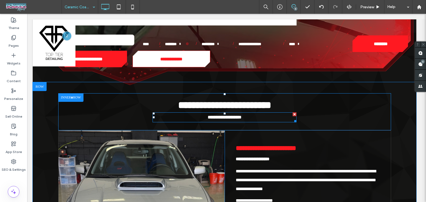
click at [241, 117] on strong "**********" at bounding box center [225, 117] width 34 height 4
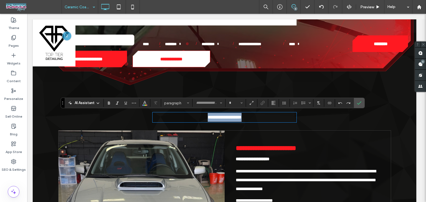
type input "*******"
type input "**"
click at [419, 62] on use at bounding box center [420, 64] width 4 height 4
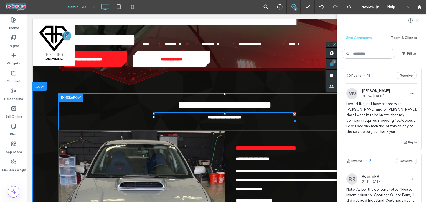
click at [241, 118] on strong "**********" at bounding box center [225, 117] width 34 height 4
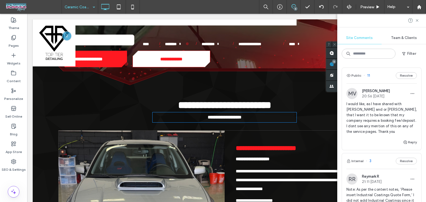
click at [241, 118] on strong "**********" at bounding box center [225, 117] width 34 height 4
type input "*******"
type input "**"
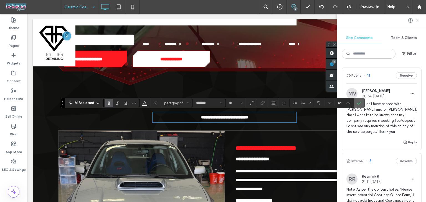
click at [359, 102] on icon "Confirm" at bounding box center [359, 103] width 4 height 4
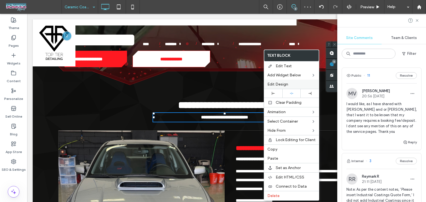
click at [278, 84] on span "Edit Design" at bounding box center [277, 84] width 21 height 5
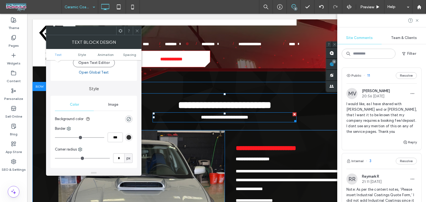
scroll to position [64, 0]
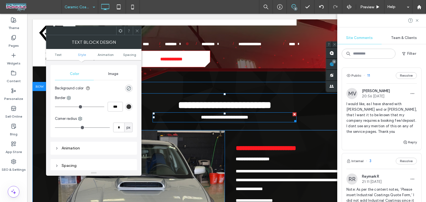
click at [130, 85] on div "rgba(0, 0, 0, 0)" at bounding box center [128, 88] width 7 height 7
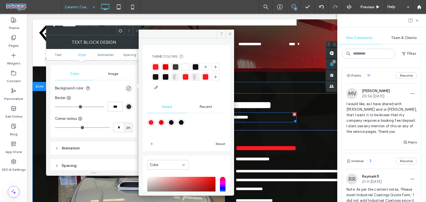
drag, startPoint x: 161, startPoint y: 158, endPoint x: 163, endPoint y: 168, distance: 10.0
click at [161, 159] on div "Color HEX ******* Opacity **" at bounding box center [186, 202] width 87 height 92
click at [163, 168] on div "Color" at bounding box center [168, 165] width 42 height 10
click at [164, 183] on div "Gradient" at bounding box center [167, 185] width 41 height 10
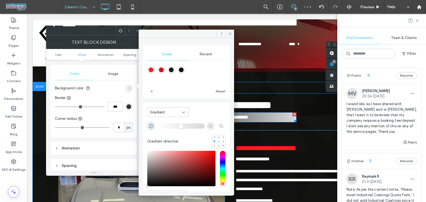
click at [184, 69] on div "rgba(13,13,12,1)" at bounding box center [181, 70] width 5 height 5
type input "*******"
type input "***"
type input "****"
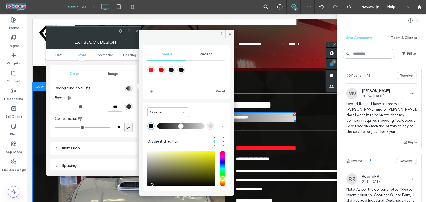
click at [208, 128] on div "rgba(217, 217, 217, 1)" at bounding box center [210, 126] width 5 height 5
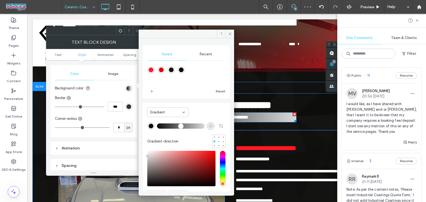
click at [164, 70] on div "rgba(229,0,8,1)" at bounding box center [161, 70] width 5 height 5
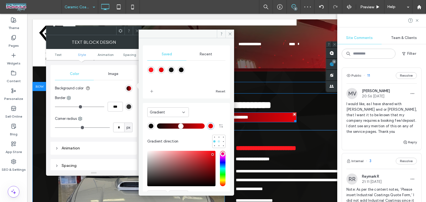
click at [218, 142] on div at bounding box center [219, 142] width 2 height 2
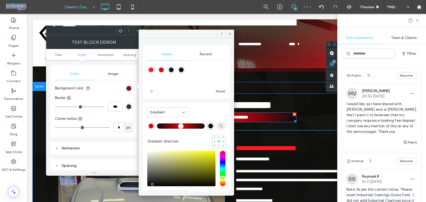
click at [219, 126] on icon "button" at bounding box center [221, 126] width 4 height 4
type input "*******"
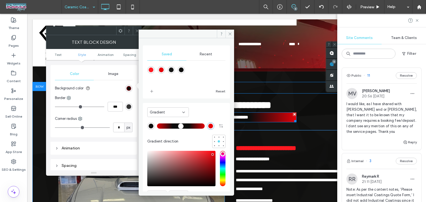
drag, startPoint x: 159, startPoint y: 126, endPoint x: 173, endPoint y: 129, distance: 15.0
type input "**"
click at [173, 126] on input "range" at bounding box center [181, 126] width 48 height 1
drag, startPoint x: 231, startPoint y: 35, endPoint x: 132, endPoint y: 33, distance: 99.0
click at [228, 35] on icon at bounding box center [230, 34] width 4 height 4
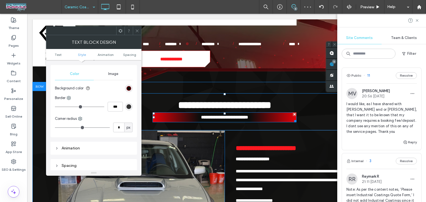
click at [137, 32] on icon at bounding box center [137, 31] width 4 height 4
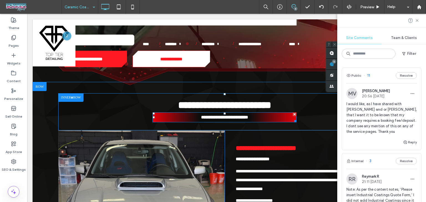
click at [248, 119] on strong "**********" at bounding box center [224, 117] width 47 height 4
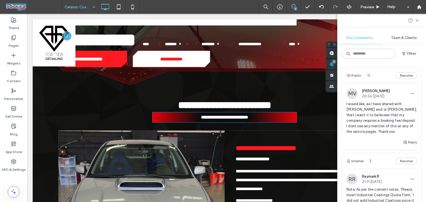
click at [248, 119] on strong "**********" at bounding box center [224, 117] width 47 height 4
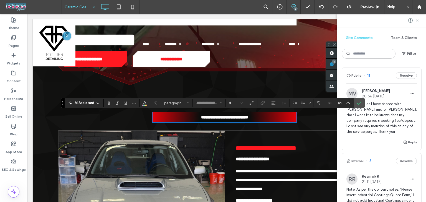
type input "*******"
type input "**"
drag, startPoint x: 358, startPoint y: 102, endPoint x: 264, endPoint y: 96, distance: 93.6
click at [358, 102] on icon "Confirm" at bounding box center [359, 103] width 4 height 4
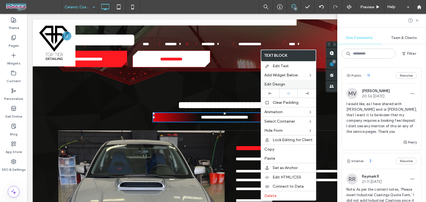
drag, startPoint x: 267, startPoint y: 85, endPoint x: 232, endPoint y: 70, distance: 37.9
click at [267, 85] on span "Edit Design" at bounding box center [274, 84] width 21 height 5
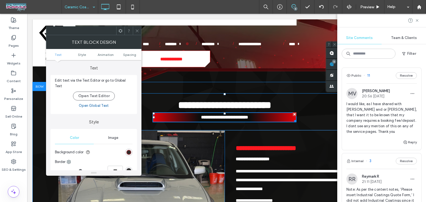
click at [128, 151] on div "radial-gradient(circle, rgb(13, 13, 12) 35%, rgb(229, 0, 8) 100%)" at bounding box center [128, 152] width 5 height 5
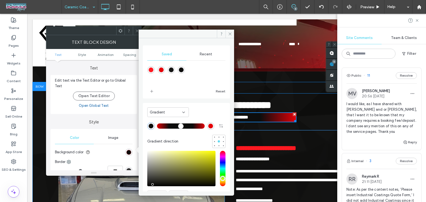
drag, startPoint x: 172, startPoint y: 131, endPoint x: 179, endPoint y: 131, distance: 7.2
type input "**"
click at [179, 126] on input "range" at bounding box center [181, 126] width 48 height 1
click at [230, 32] on icon at bounding box center [230, 34] width 4 height 4
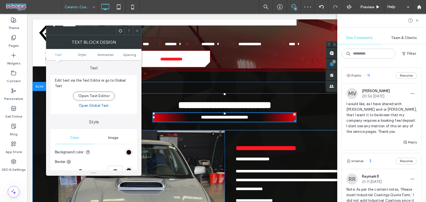
click at [126, 151] on div "radial-gradient(circle, rgba(13, 13, 12, 1) 50%, rgba(229, 0, 8, 1) 100%)" at bounding box center [128, 152] width 5 height 5
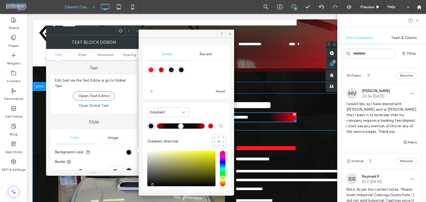
drag, startPoint x: 179, startPoint y: 132, endPoint x: 184, endPoint y: 131, distance: 5.4
type input "**"
click at [184, 126] on input "range" at bounding box center [181, 126] width 48 height 1
click at [135, 30] on icon at bounding box center [137, 31] width 4 height 4
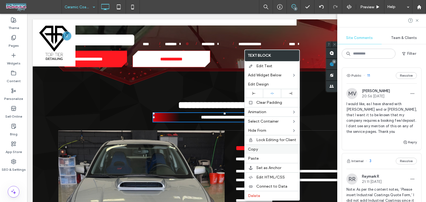
click at [258, 151] on div "Copy" at bounding box center [272, 149] width 55 height 9
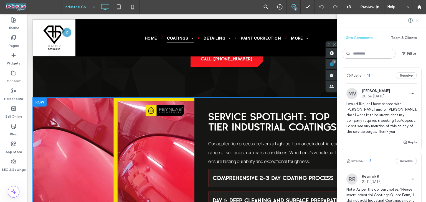
scroll to position [608, 0]
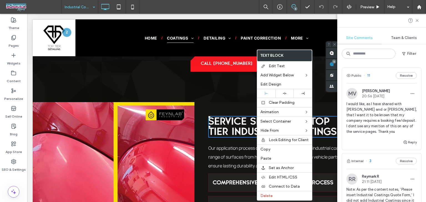
click at [225, 145] on span "Our application process delivers a high-performance industrial coating designed…" at bounding box center [303, 157] width 191 height 24
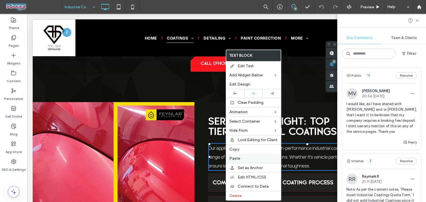
click at [236, 157] on span "Paste" at bounding box center [234, 158] width 11 height 5
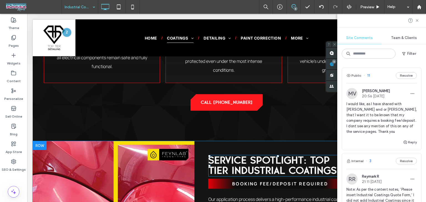
scroll to position [569, 0]
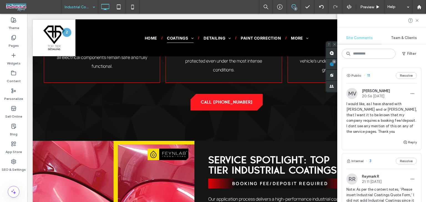
drag, startPoint x: 417, startPoint y: 19, endPoint x: 389, endPoint y: 57, distance: 46.9
click at [417, 19] on icon at bounding box center [417, 20] width 4 height 4
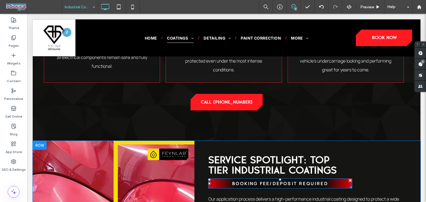
click at [349, 179] on div at bounding box center [350, 181] width 4 height 4
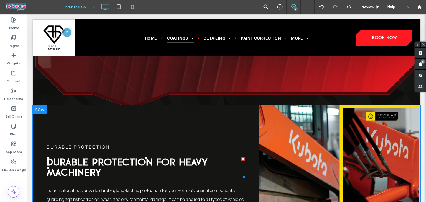
scroll to position [202, 0]
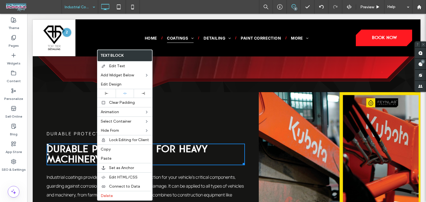
click at [193, 92] on div "Durable Protection Durable Protection for Heavy Machinery Industrial coatings p…" at bounding box center [146, 174] width 226 height 164
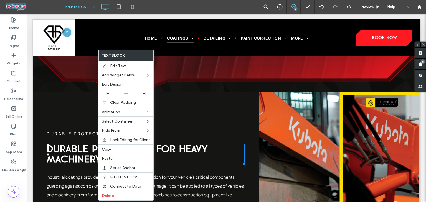
click at [202, 92] on div "Durable Protection Durable Protection for Heavy Machinery Industrial coatings p…" at bounding box center [146, 174] width 226 height 164
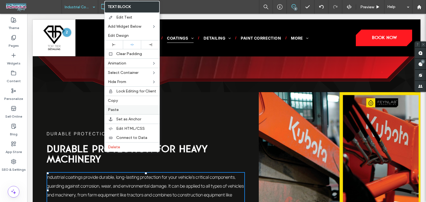
click at [119, 108] on label "Paste" at bounding box center [132, 110] width 48 height 5
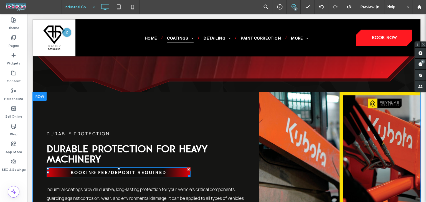
click at [188, 168] on div at bounding box center [189, 170] width 4 height 4
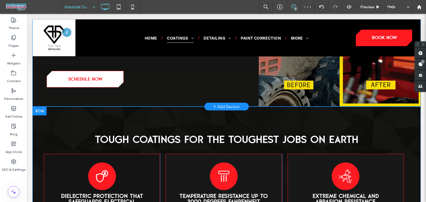
scroll to position [352, 0]
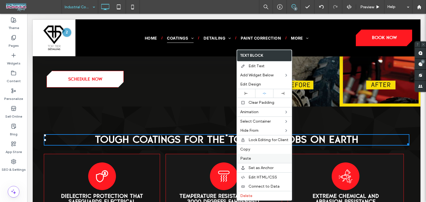
click at [249, 158] on span "Paste" at bounding box center [245, 158] width 11 height 5
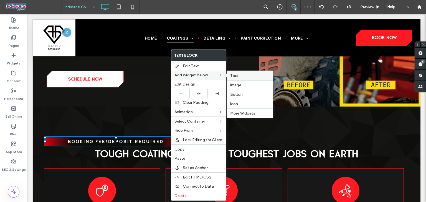
click at [259, 77] on label "Text" at bounding box center [249, 75] width 39 height 5
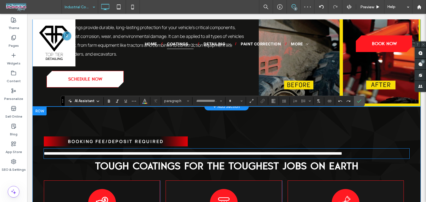
type input "*******"
type input "**"
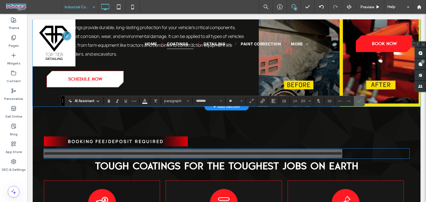
click at [357, 100] on icon "Confirm" at bounding box center [359, 101] width 4 height 4
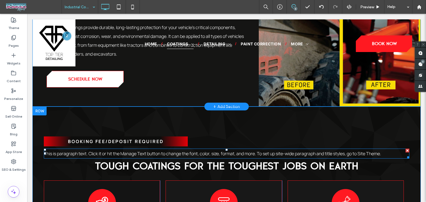
drag, startPoint x: 404, startPoint y: 113, endPoint x: 297, endPoint y: 140, distance: 111.1
click at [405, 149] on div at bounding box center [407, 151] width 4 height 4
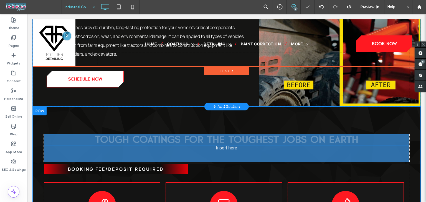
drag, startPoint x: 189, startPoint y: 116, endPoint x: 194, endPoint y: 101, distance: 15.4
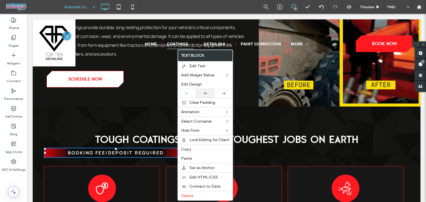
click at [204, 92] on icon at bounding box center [205, 94] width 4 height 4
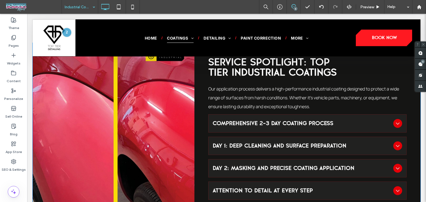
scroll to position [680, 0]
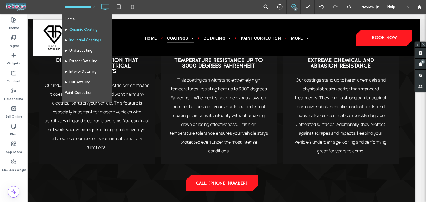
scroll to position [487, 5]
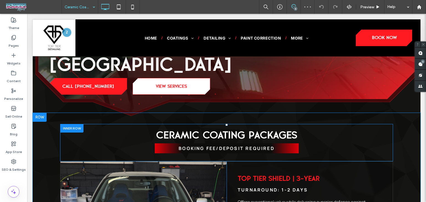
scroll to position [116, 0]
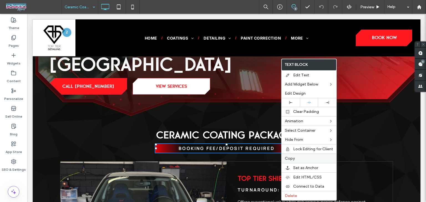
drag, startPoint x: 290, startPoint y: 158, endPoint x: 62, endPoint y: 1, distance: 276.8
click at [290, 158] on span "Copy" at bounding box center [290, 158] width 10 height 5
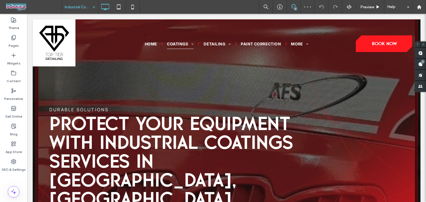
scroll to position [0, 0]
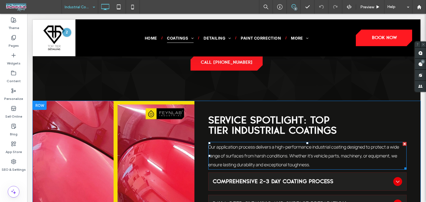
scroll to position [609, 0]
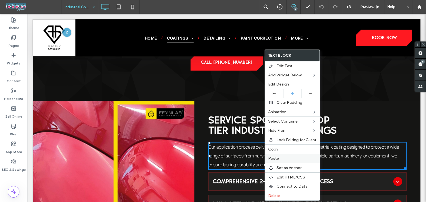
click at [280, 158] on label "Paste" at bounding box center [292, 158] width 48 height 5
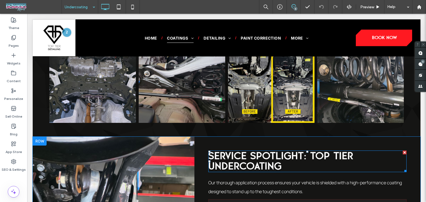
scroll to position [649, 0]
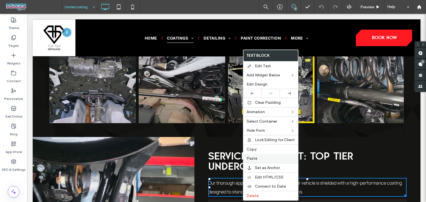
click at [262, 159] on label "Paste" at bounding box center [270, 158] width 48 height 5
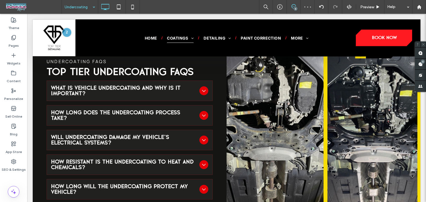
scroll to position [1106, 0]
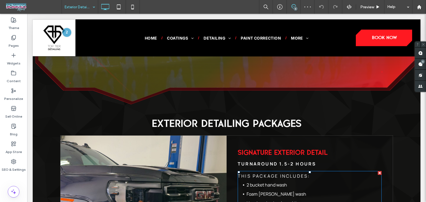
scroll to position [170, 0]
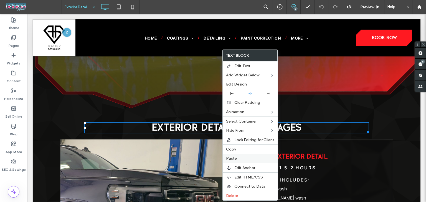
click at [237, 156] on label "Paste" at bounding box center [250, 158] width 48 height 5
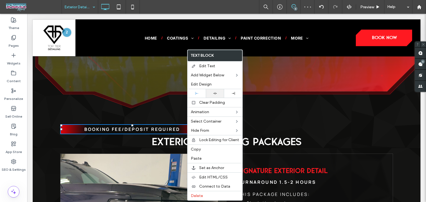
click at [215, 90] on div at bounding box center [215, 93] width 18 height 9
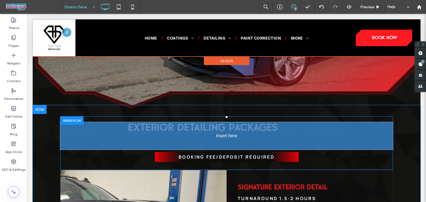
drag, startPoint x: 256, startPoint y: 105, endPoint x: 262, endPoint y: 90, distance: 16.0
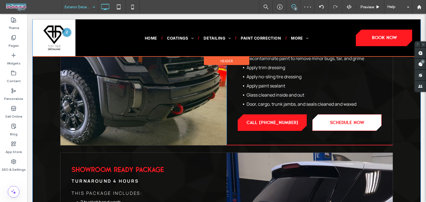
scroll to position [342, 0]
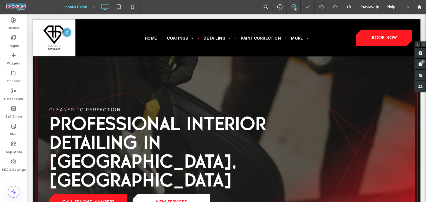
scroll to position [196, 0]
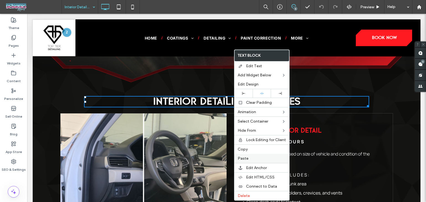
click at [245, 159] on span "Paste" at bounding box center [243, 158] width 11 height 5
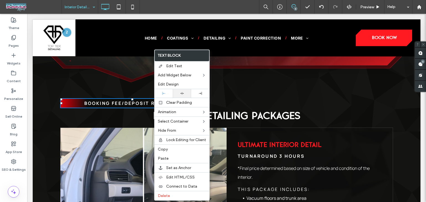
click at [181, 95] on icon at bounding box center [182, 94] width 4 height 4
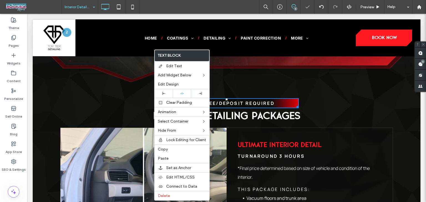
click at [323, 96] on div "BOOKING FEE/DEPOSIT REQUIRED Interior Detailing Packages Click To Paste" at bounding box center [226, 109] width 333 height 26
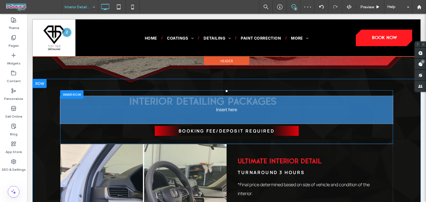
drag, startPoint x: 245, startPoint y: 77, endPoint x: 276, endPoint y: 77, distance: 30.2
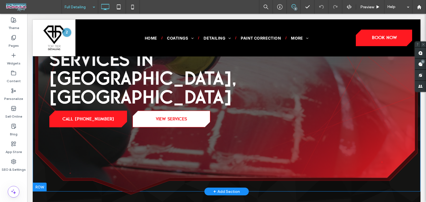
scroll to position [194, 0]
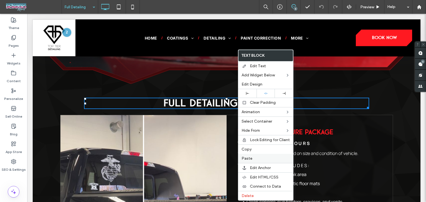
click at [250, 156] on span "Paste" at bounding box center [246, 158] width 11 height 5
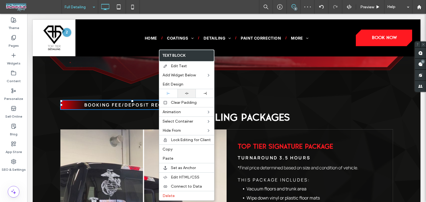
click at [185, 94] on icon at bounding box center [187, 94] width 4 height 4
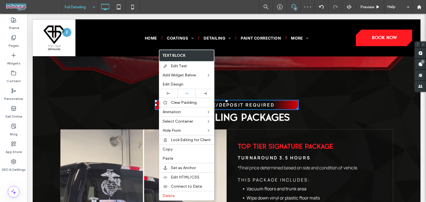
click at [277, 113] on span "Full Detailing Packages" at bounding box center [226, 118] width 126 height 10
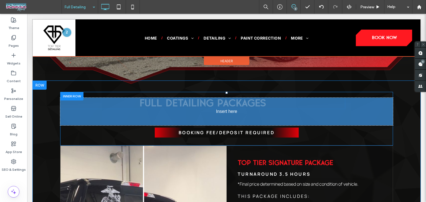
drag, startPoint x: 273, startPoint y: 81, endPoint x: 292, endPoint y: 86, distance: 20.8
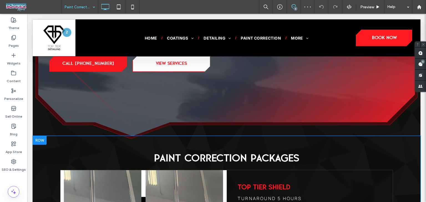
scroll to position [139, 0]
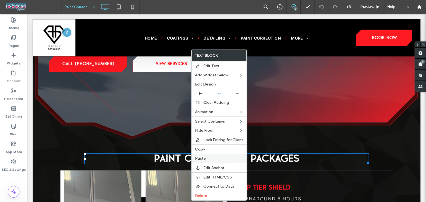
click at [211, 158] on label "Paste" at bounding box center [219, 158] width 48 height 5
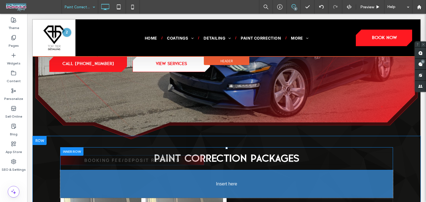
drag, startPoint x: 192, startPoint y: 123, endPoint x: 235, endPoint y: 161, distance: 57.0
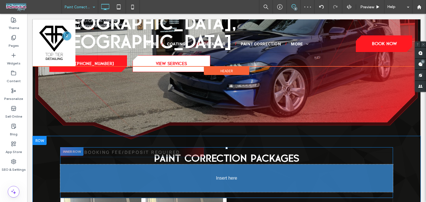
drag, startPoint x: 183, startPoint y: 135, endPoint x: 220, endPoint y: 153, distance: 41.3
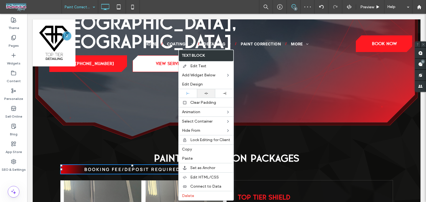
click at [208, 90] on div at bounding box center [206, 93] width 18 height 9
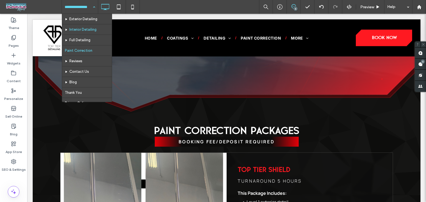
scroll to position [55, 0]
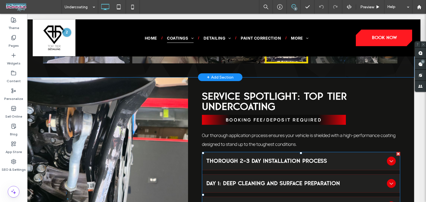
scroll to position [709, 6]
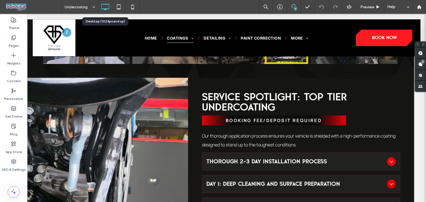
click at [99, 2] on div at bounding box center [105, 6] width 14 height 11
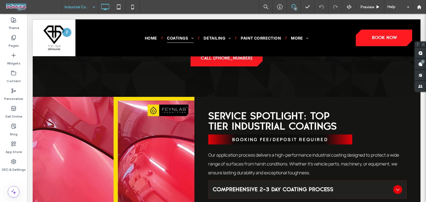
scroll to position [613, 0]
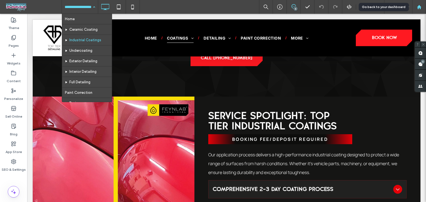
click at [420, 8] on use at bounding box center [419, 7] width 4 height 4
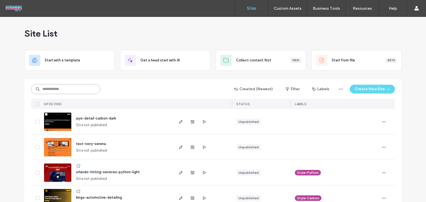
click at [66, 89] on input at bounding box center [65, 89] width 69 height 10
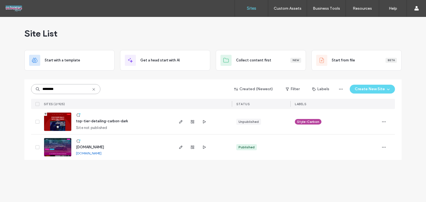
type input "********"
click at [94, 122] on span "top-tier-detailing-carbon-dark" at bounding box center [102, 121] width 52 height 4
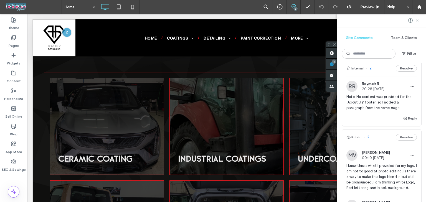
scroll to position [815, 0]
